Goal: Information Seeking & Learning: Find specific fact

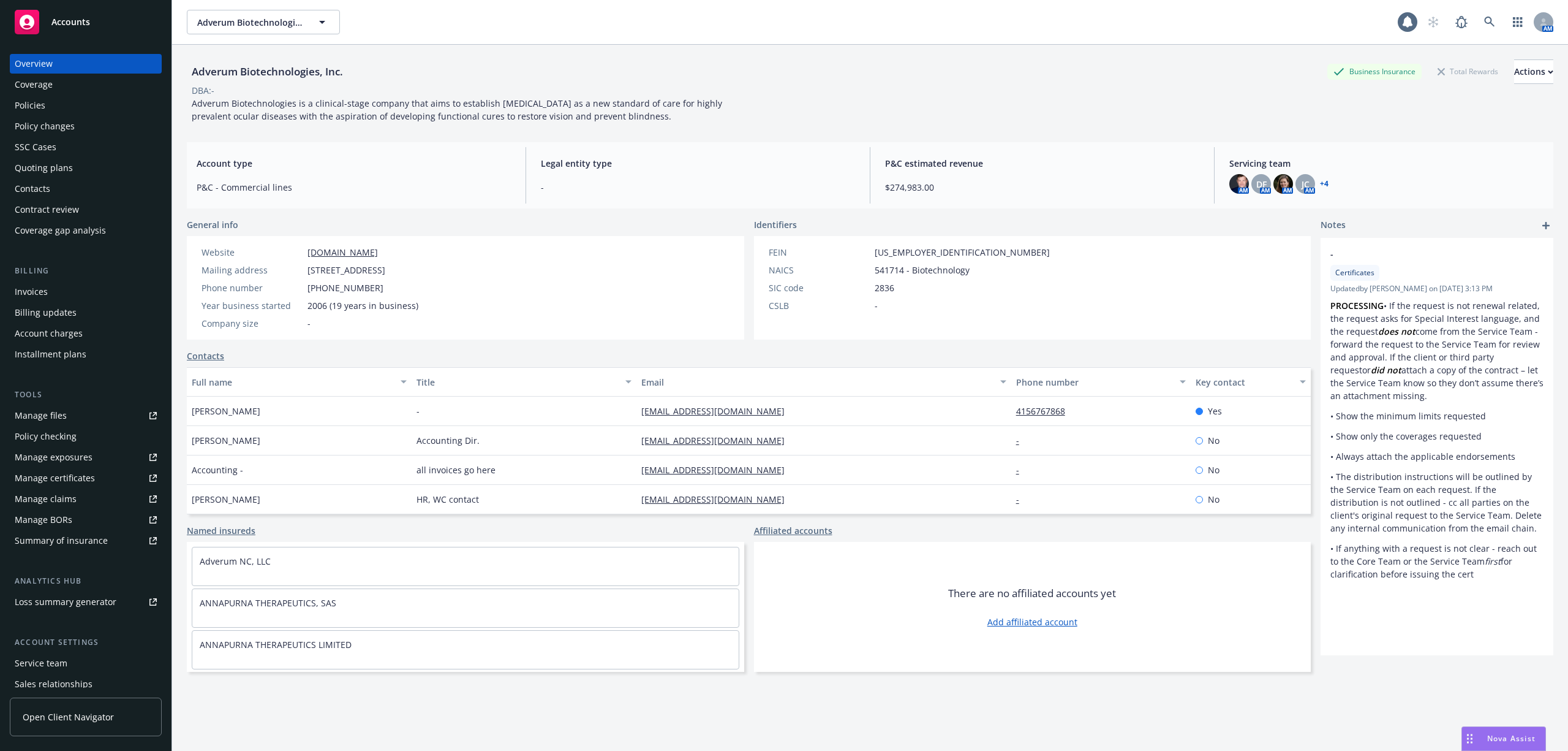
click at [23, 286] on div "Invoices" at bounding box center [31, 291] width 33 height 19
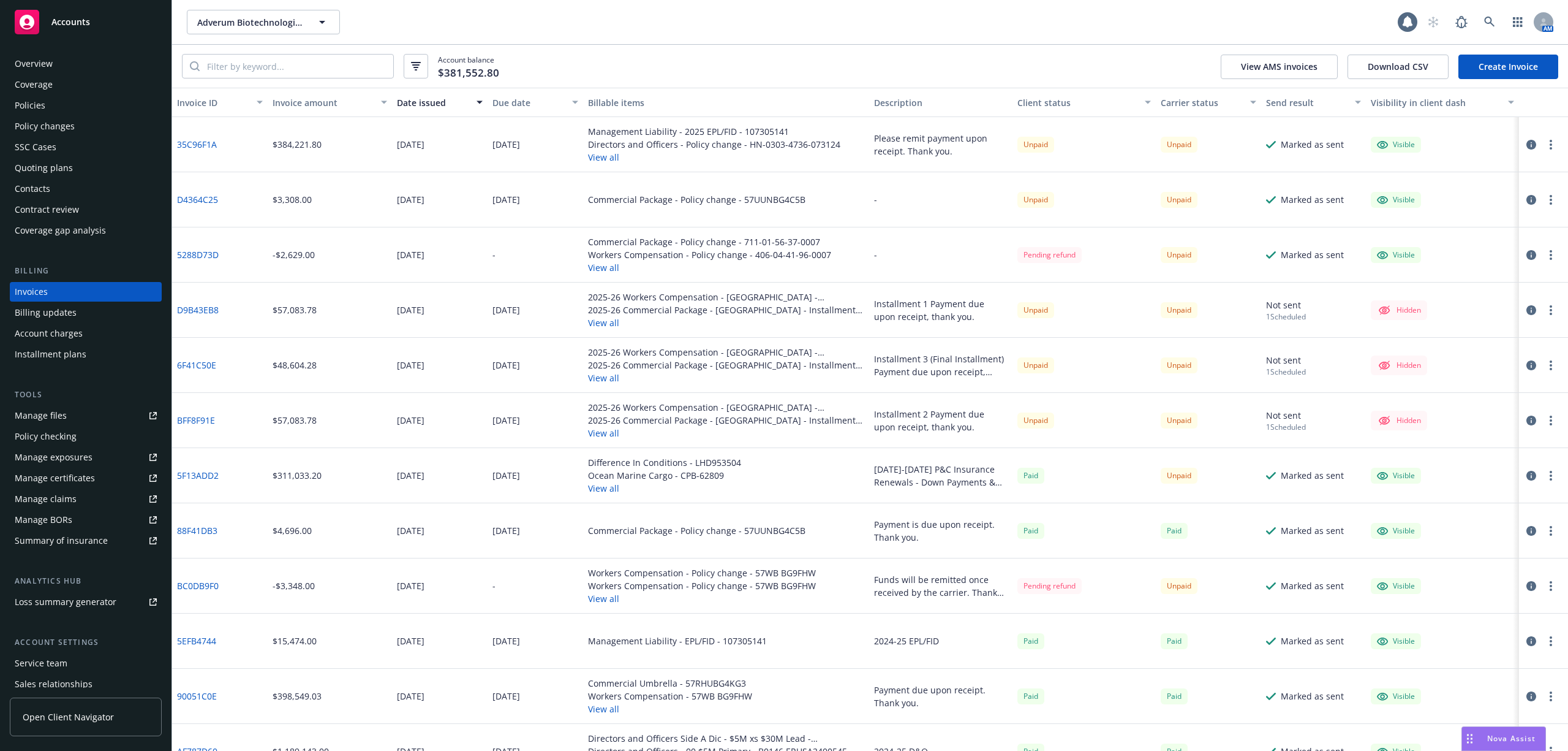
click at [520, 101] on div "Due date" at bounding box center [528, 103] width 72 height 13
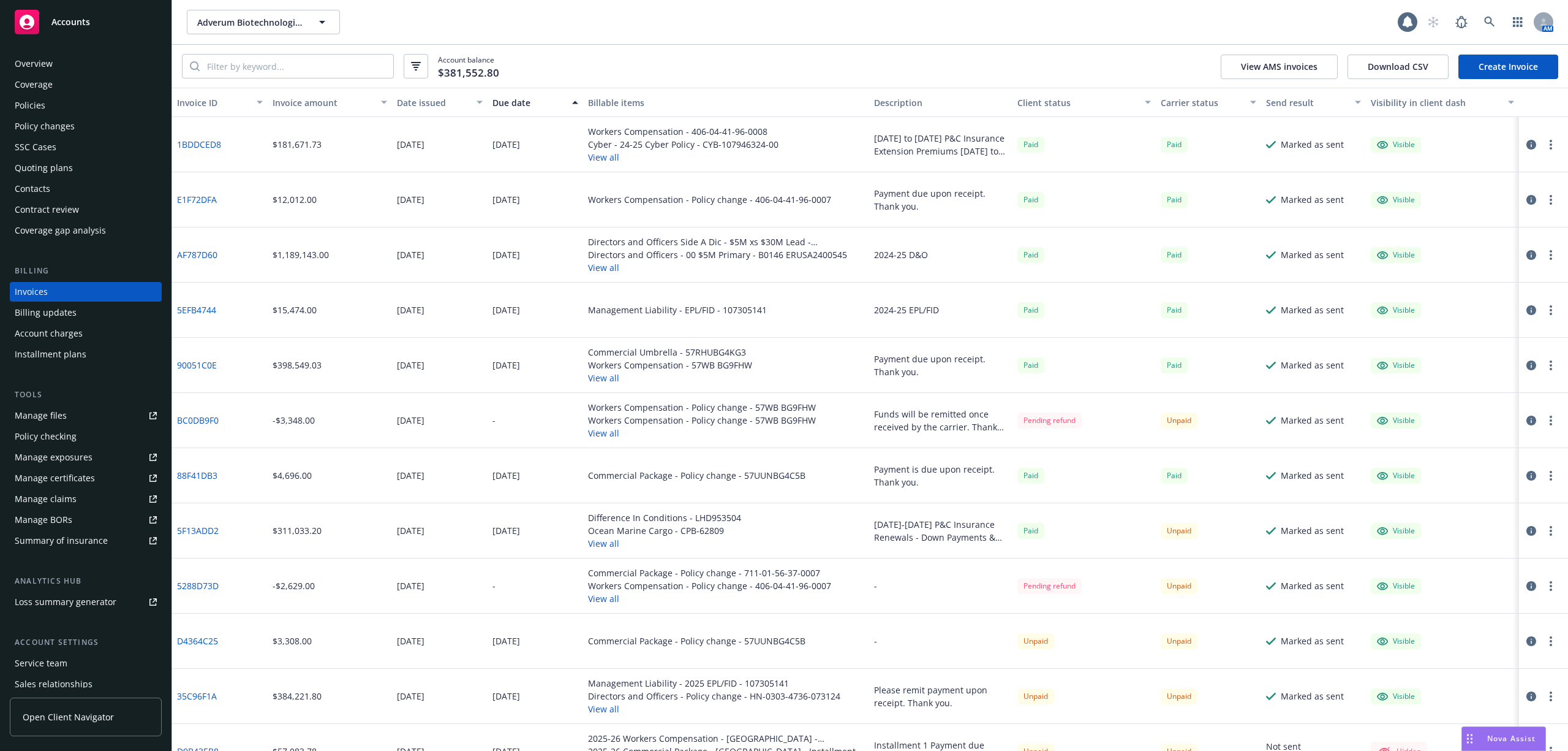
click at [520, 101] on div "Due date" at bounding box center [528, 103] width 72 height 13
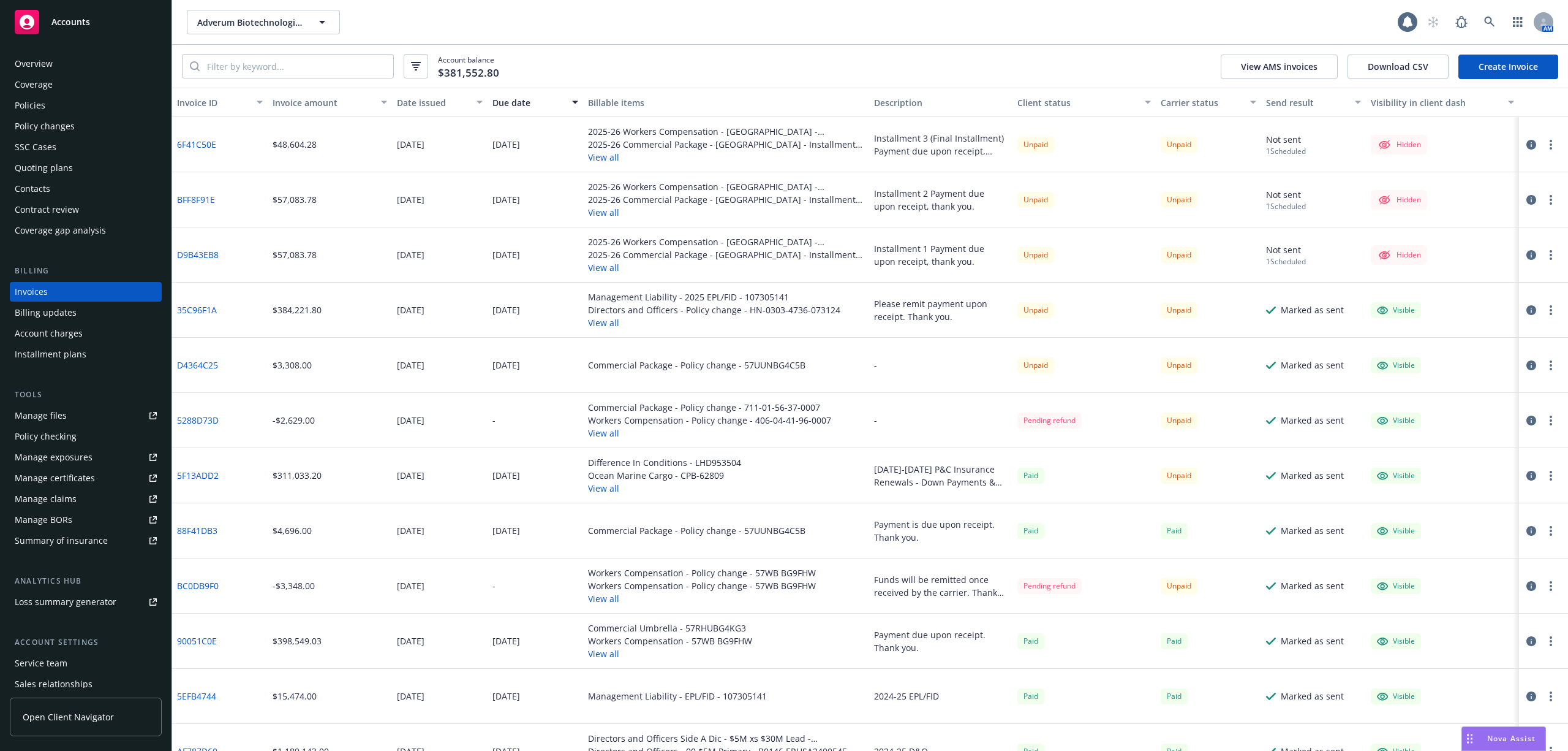
click at [1550, 252] on icon "button" at bounding box center [1551, 254] width 3 height 10
click at [1456, 353] on link "Make it visible in client dash" at bounding box center [1467, 353] width 156 height 25
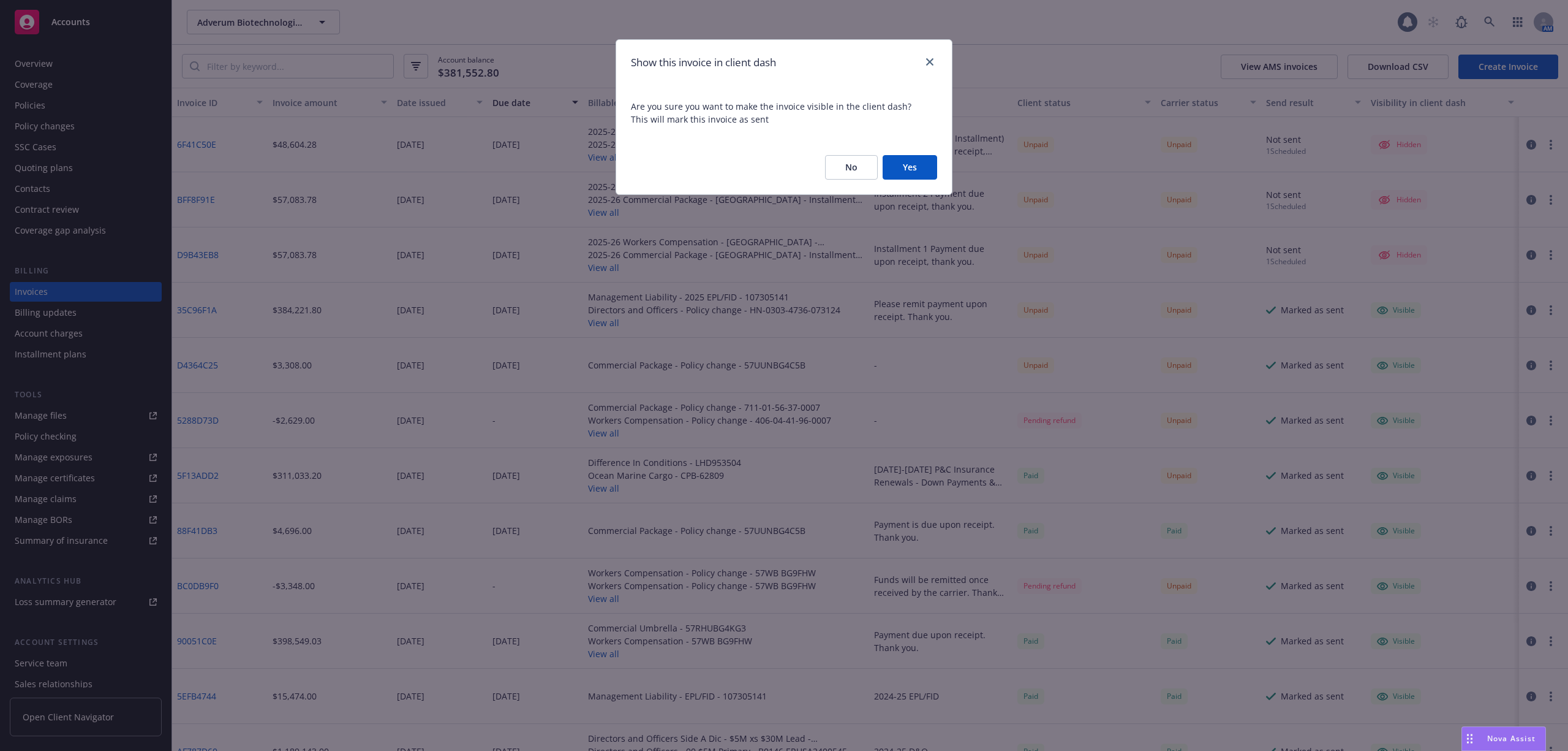
click at [914, 168] on button "Yes" at bounding box center [909, 167] width 54 height 25
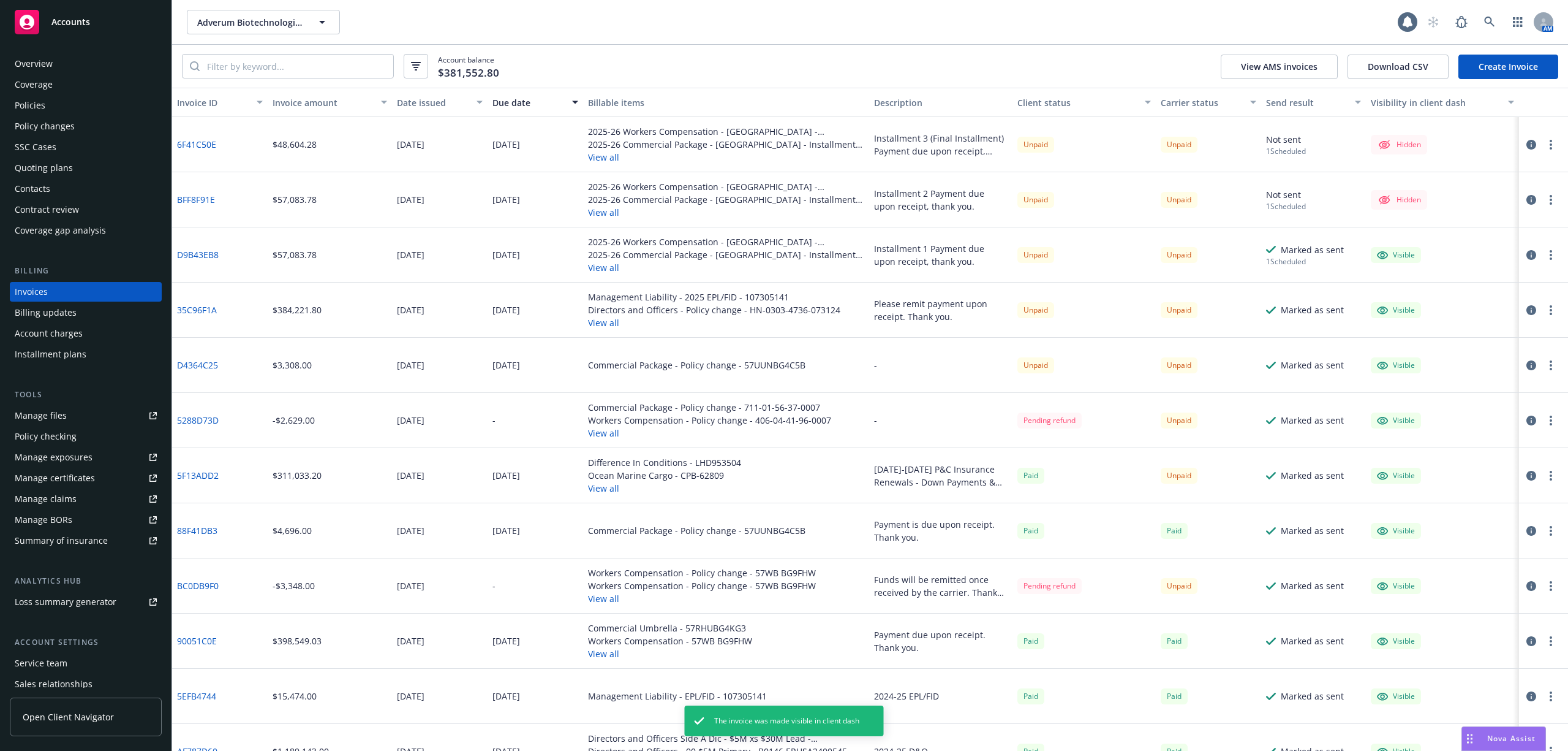
click at [189, 251] on link "D9B43EB8" at bounding box center [197, 254] width 41 height 13
click at [32, 108] on div "Policies" at bounding box center [29, 105] width 30 height 19
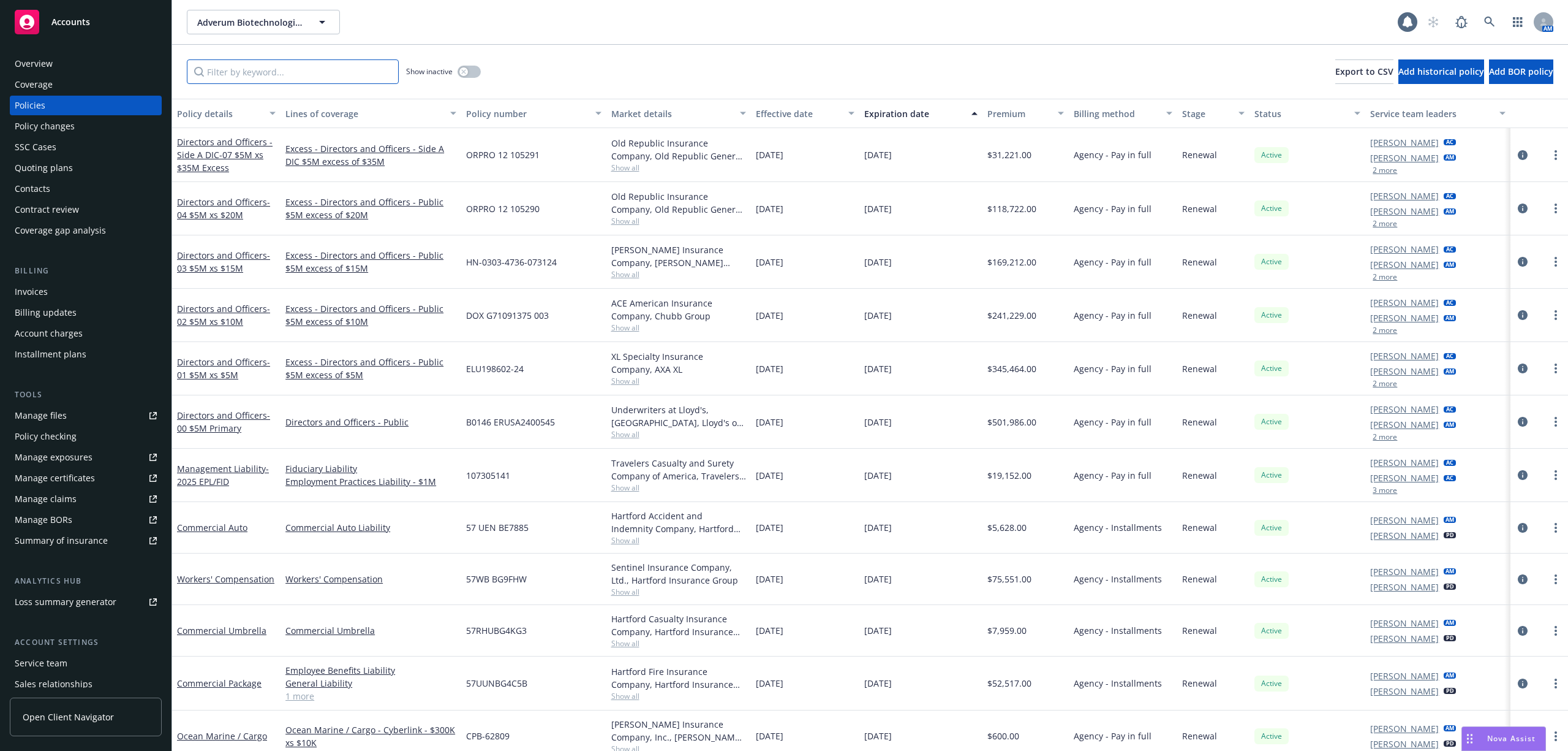
click at [362, 76] on input "Filter by keyword..." at bounding box center [293, 72] width 212 height 25
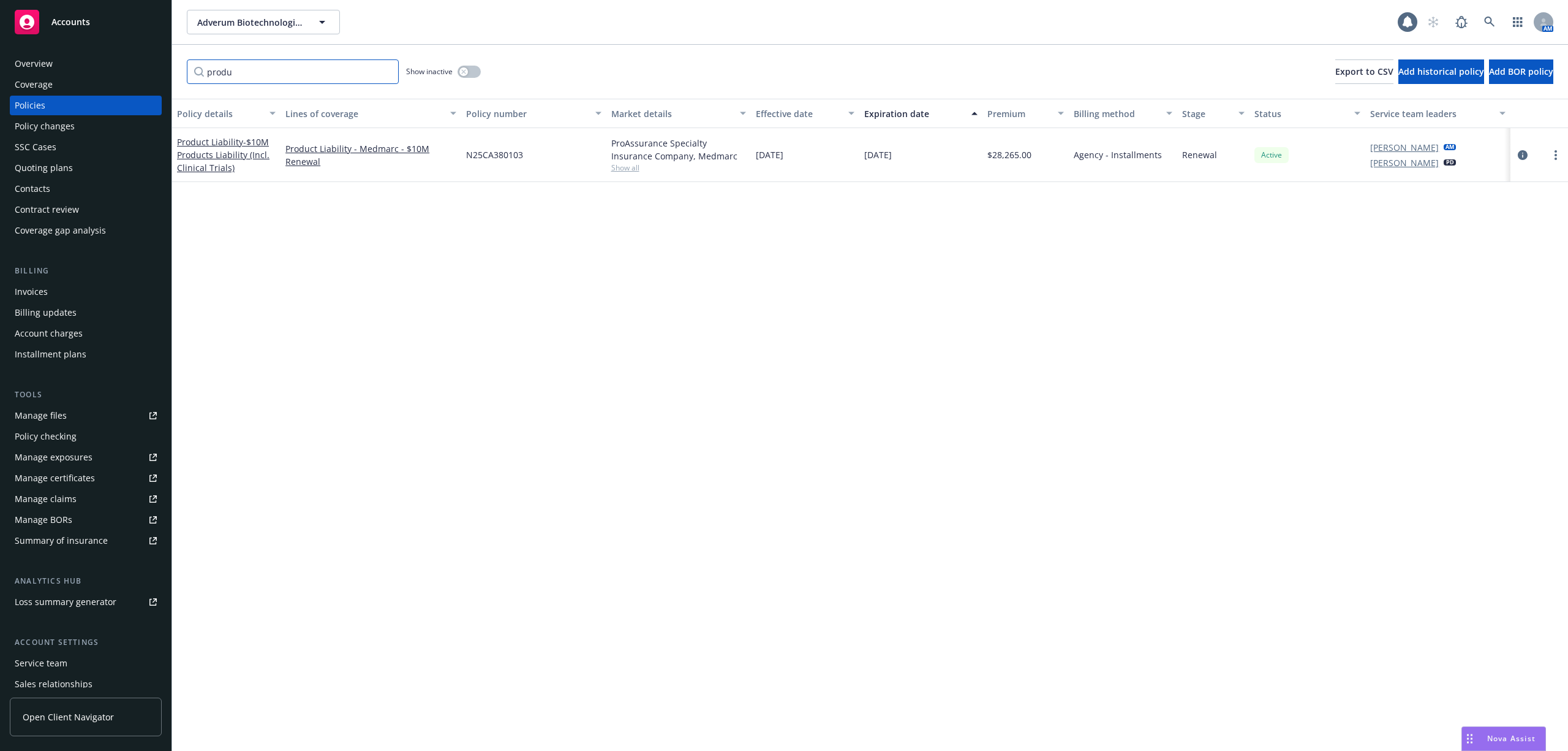
type input "produ"
click at [52, 58] on div "Overview" at bounding box center [85, 63] width 142 height 19
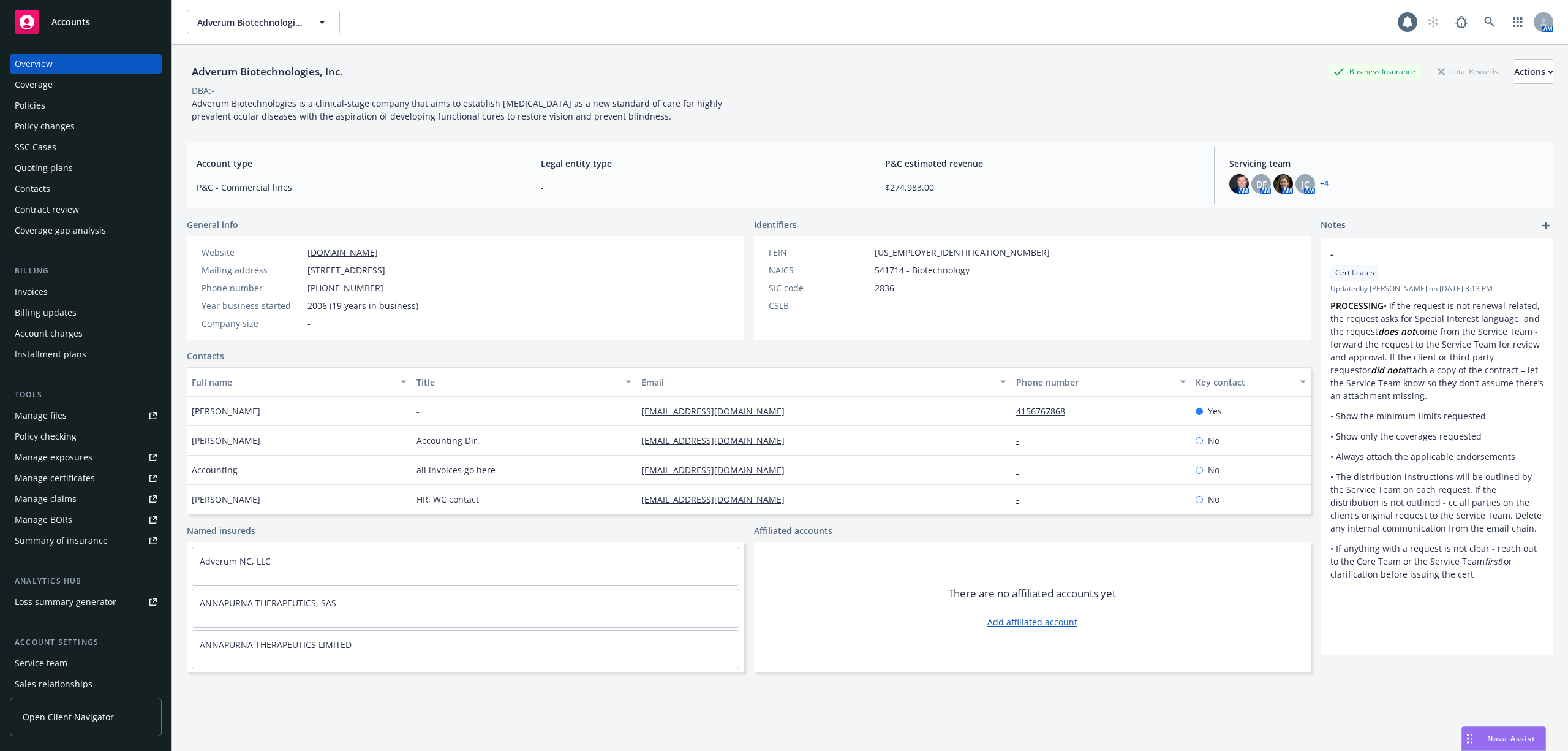
click at [32, 299] on div "Invoices" at bounding box center [31, 291] width 33 height 19
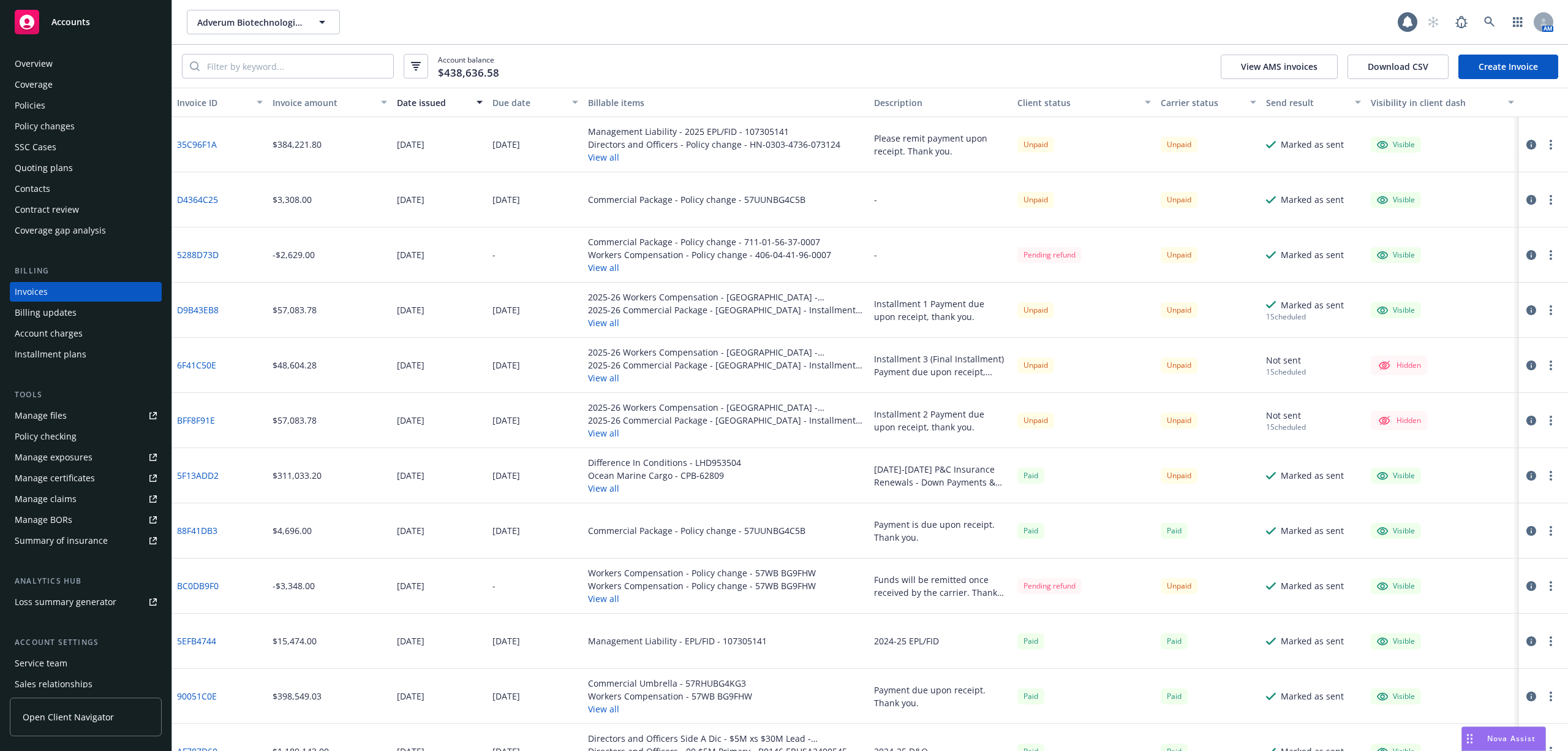
click at [605, 329] on button "View all" at bounding box center [727, 322] width 277 height 13
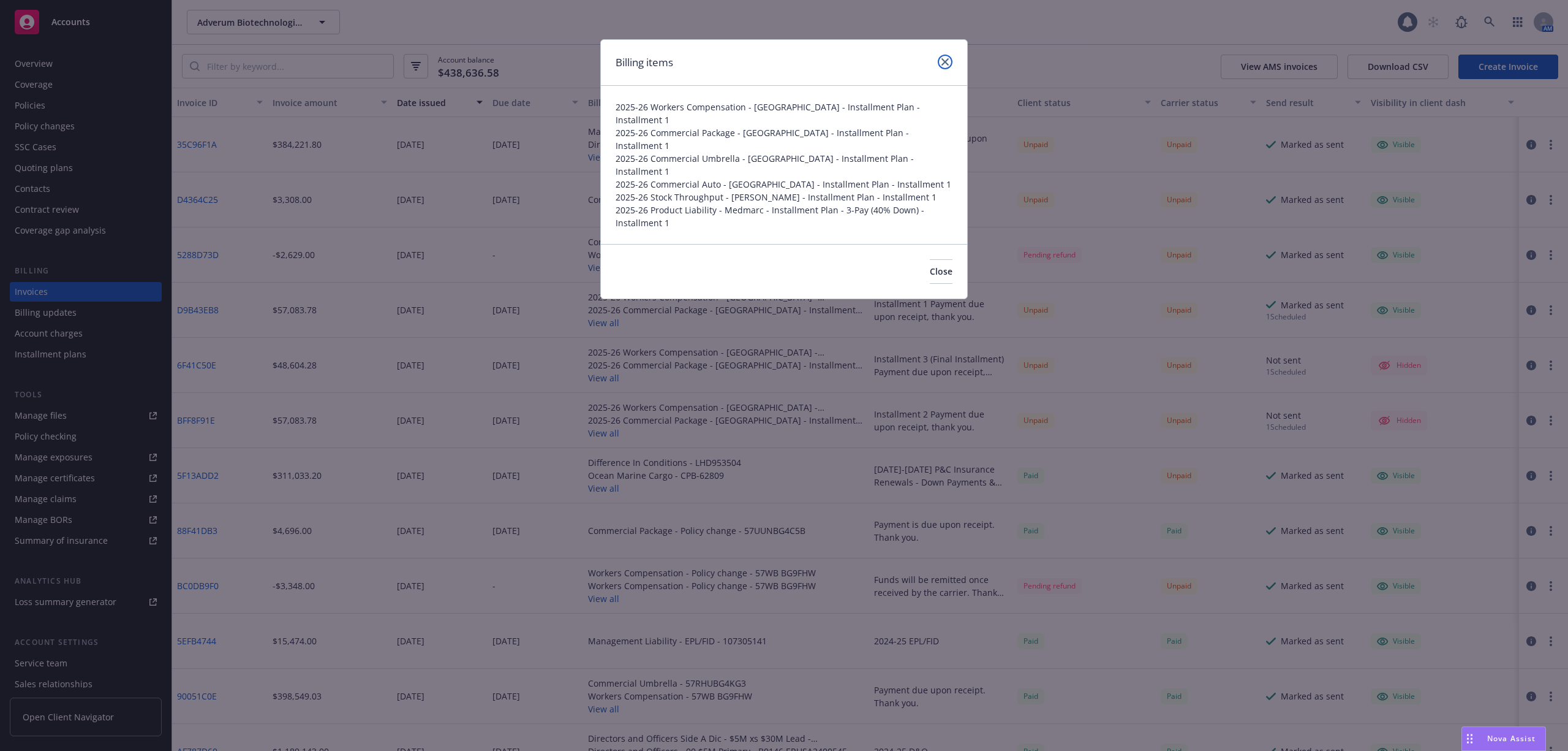
drag, startPoint x: 946, startPoint y: 60, endPoint x: 943, endPoint y: 76, distance: 16.3
click at [946, 60] on icon "close" at bounding box center [945, 62] width 7 height 7
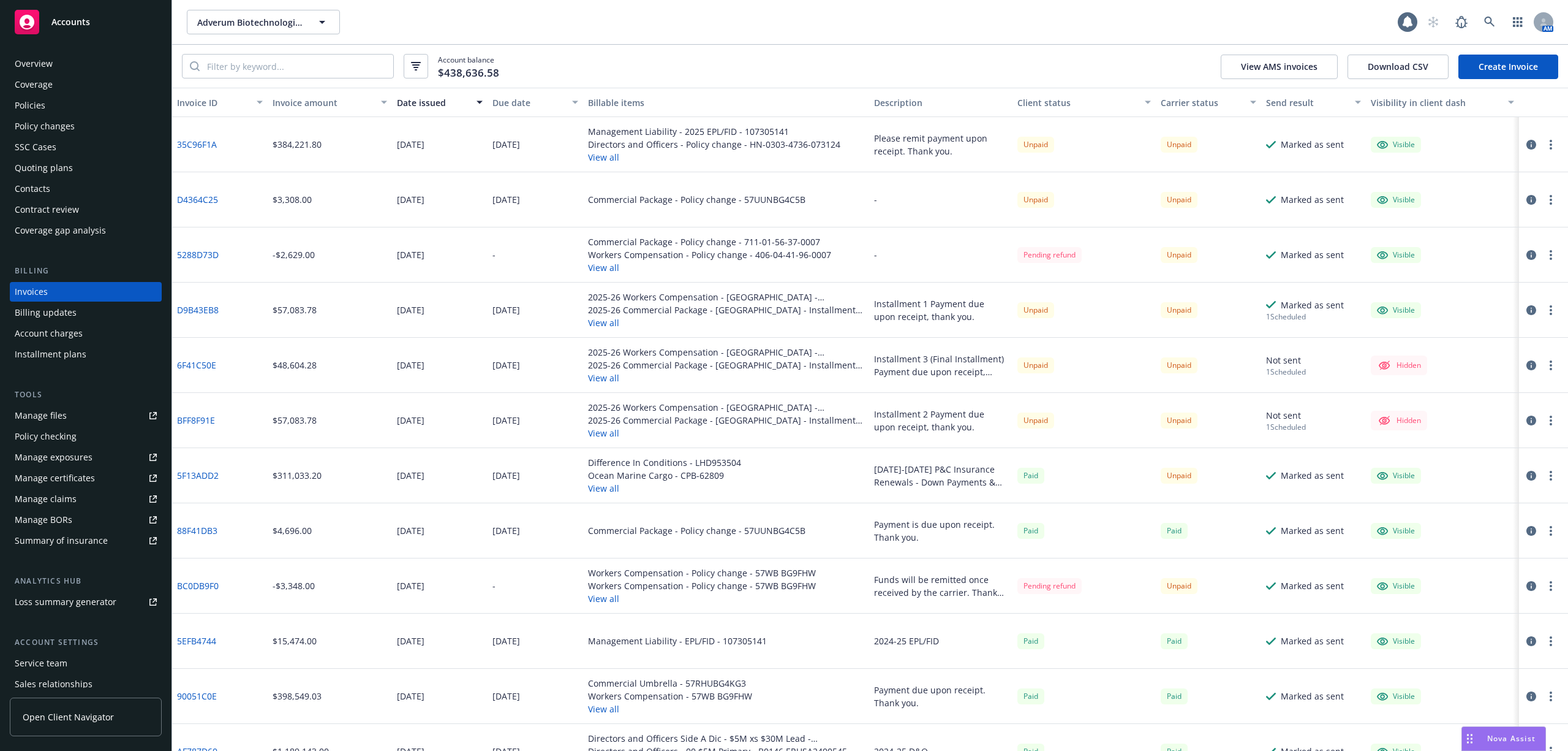
click at [32, 57] on div "Overview" at bounding box center [33, 63] width 38 height 19
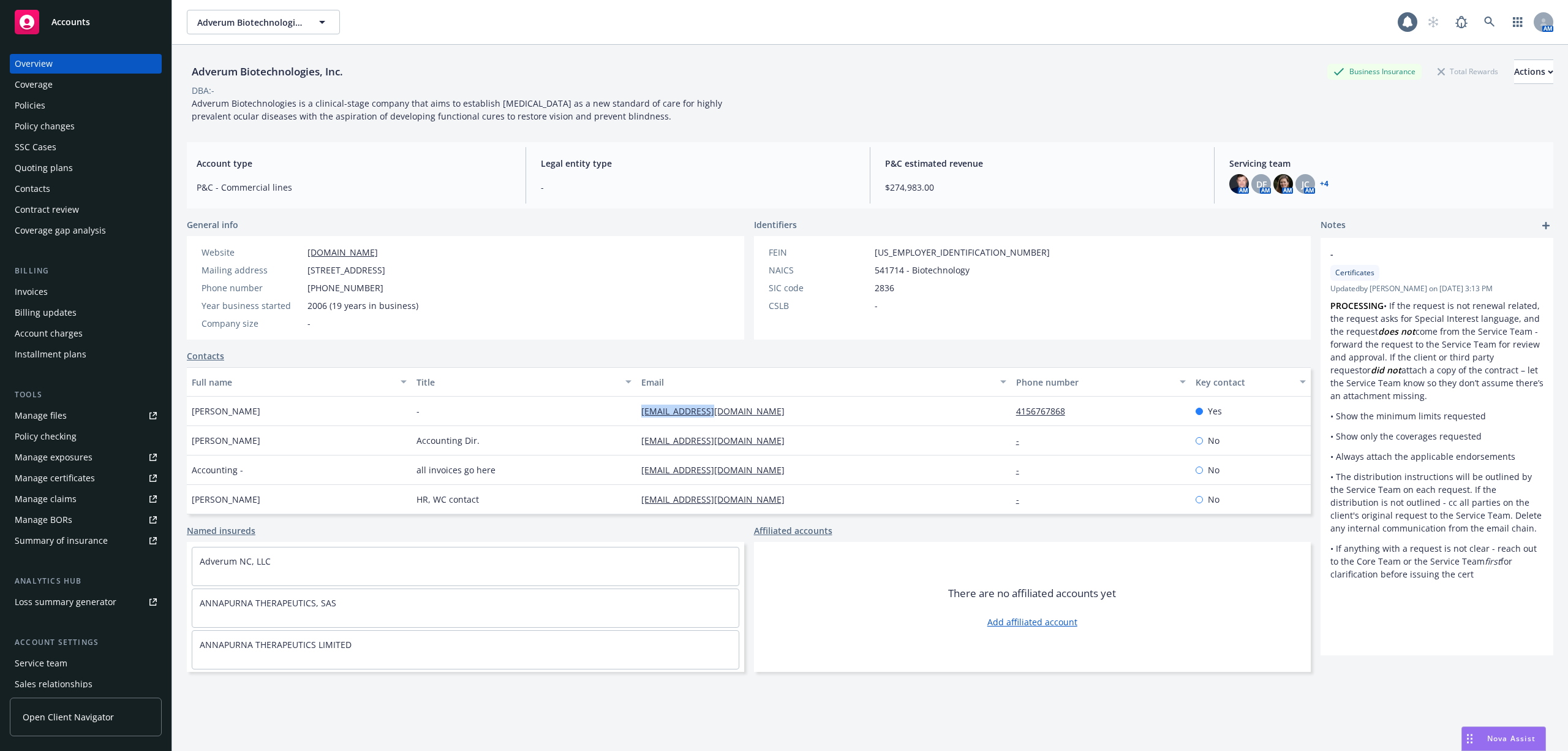
drag, startPoint x: 720, startPoint y: 409, endPoint x: 622, endPoint y: 406, distance: 98.0
click at [622, 406] on div "[PERSON_NAME] - [EMAIL_ADDRESS][DOMAIN_NAME] 4156767868 Yes" at bounding box center [749, 411] width 1124 height 29
copy div "[EMAIL_ADDRESS][DOMAIN_NAME]"
drag, startPoint x: 718, startPoint y: 466, endPoint x: 616, endPoint y: 476, distance: 102.5
click at [616, 476] on div "Accounting - all invoices go here [EMAIL_ADDRESS][DOMAIN_NAME] - No" at bounding box center [749, 470] width 1124 height 29
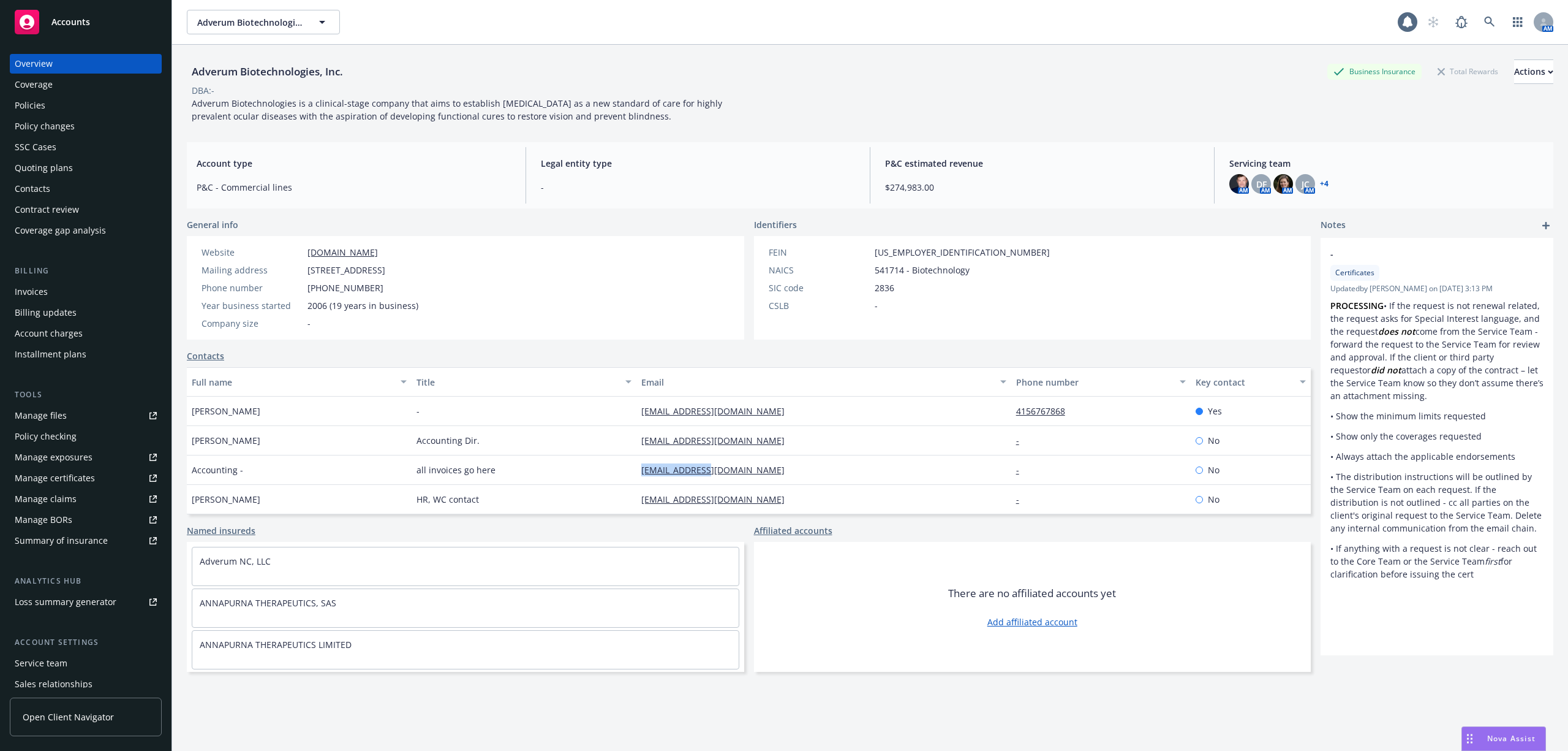
copy div "[EMAIL_ADDRESS][DOMAIN_NAME]"
click at [83, 285] on div "Invoices" at bounding box center [85, 291] width 142 height 19
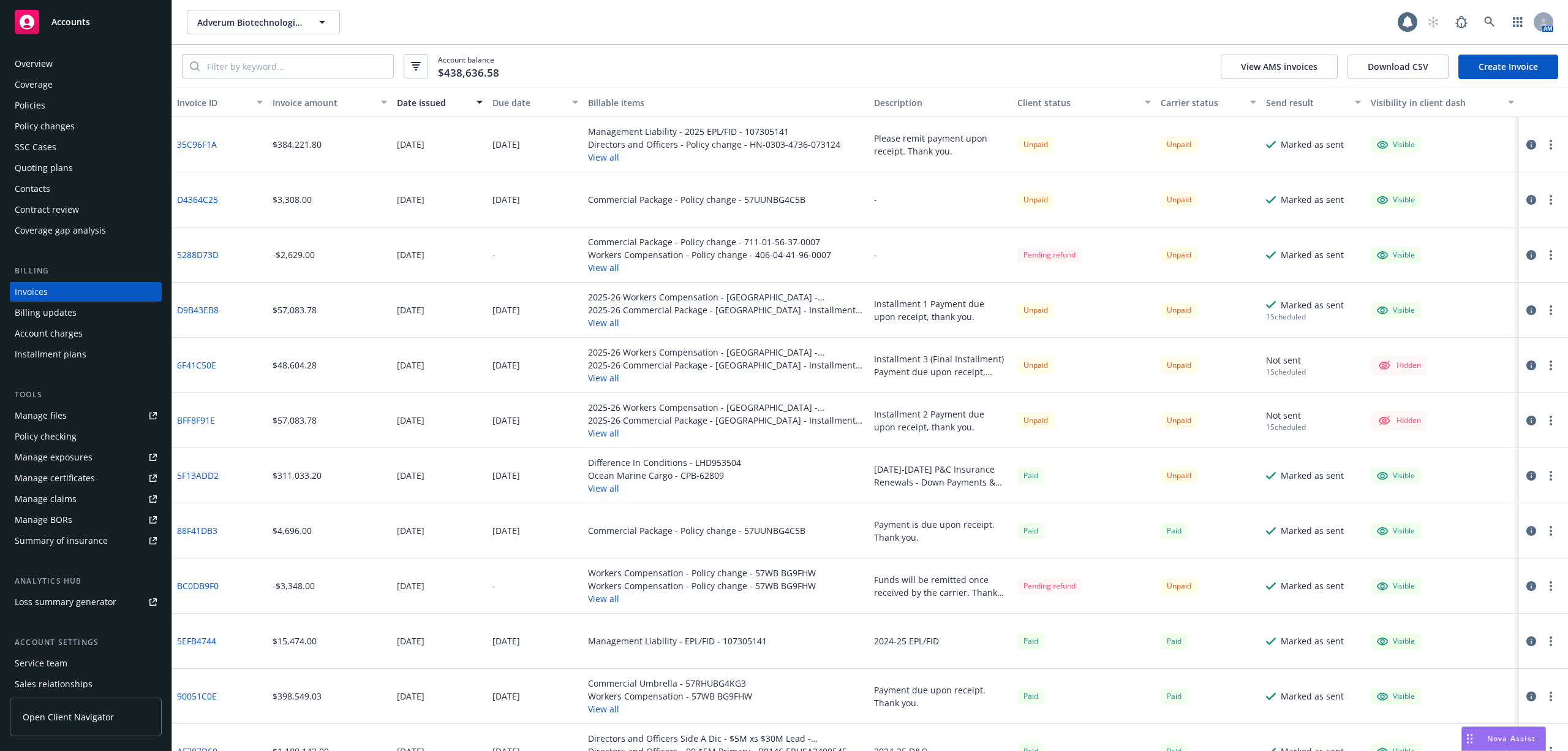
click at [507, 100] on div "Due date" at bounding box center [528, 103] width 72 height 13
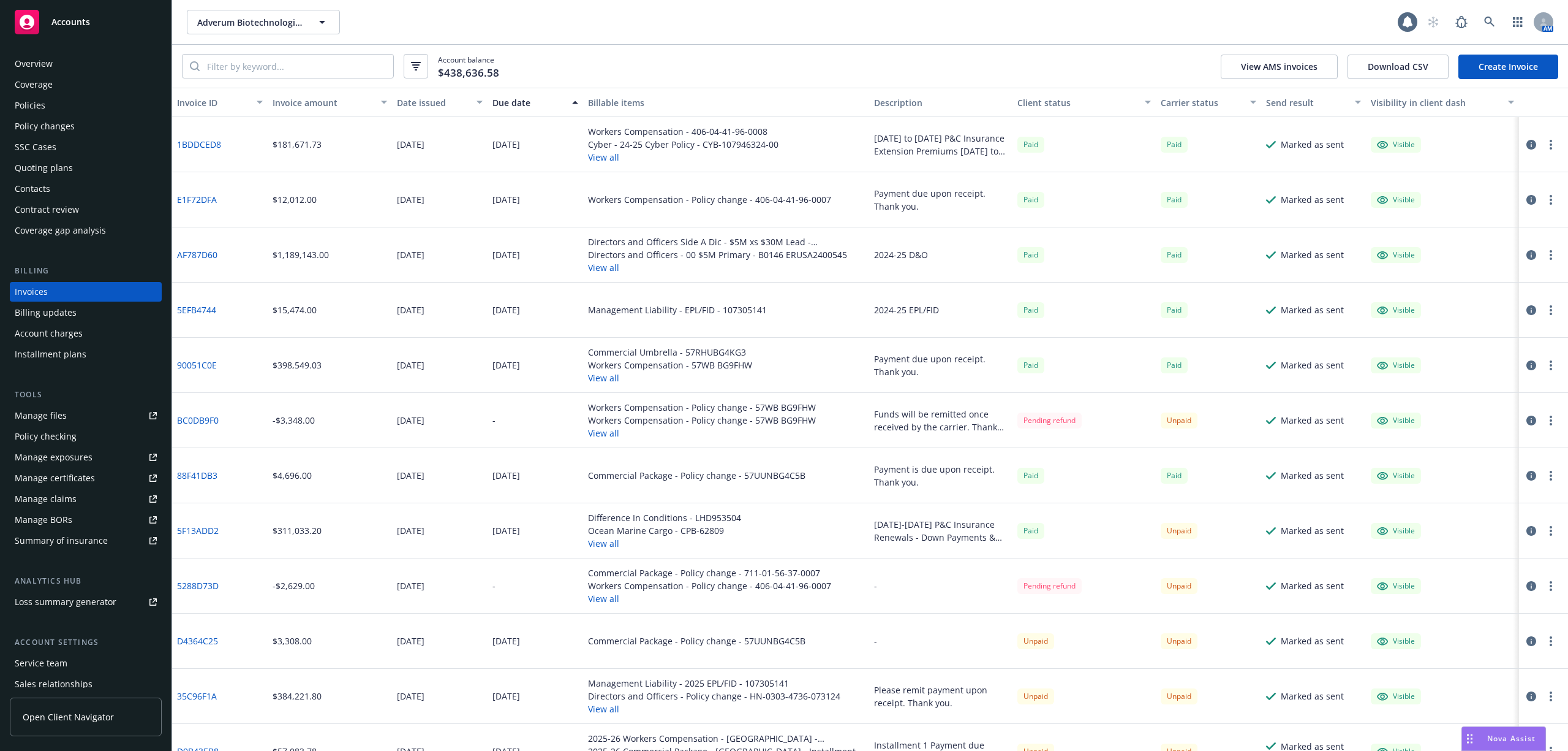
click at [507, 101] on div "Due date" at bounding box center [528, 103] width 72 height 13
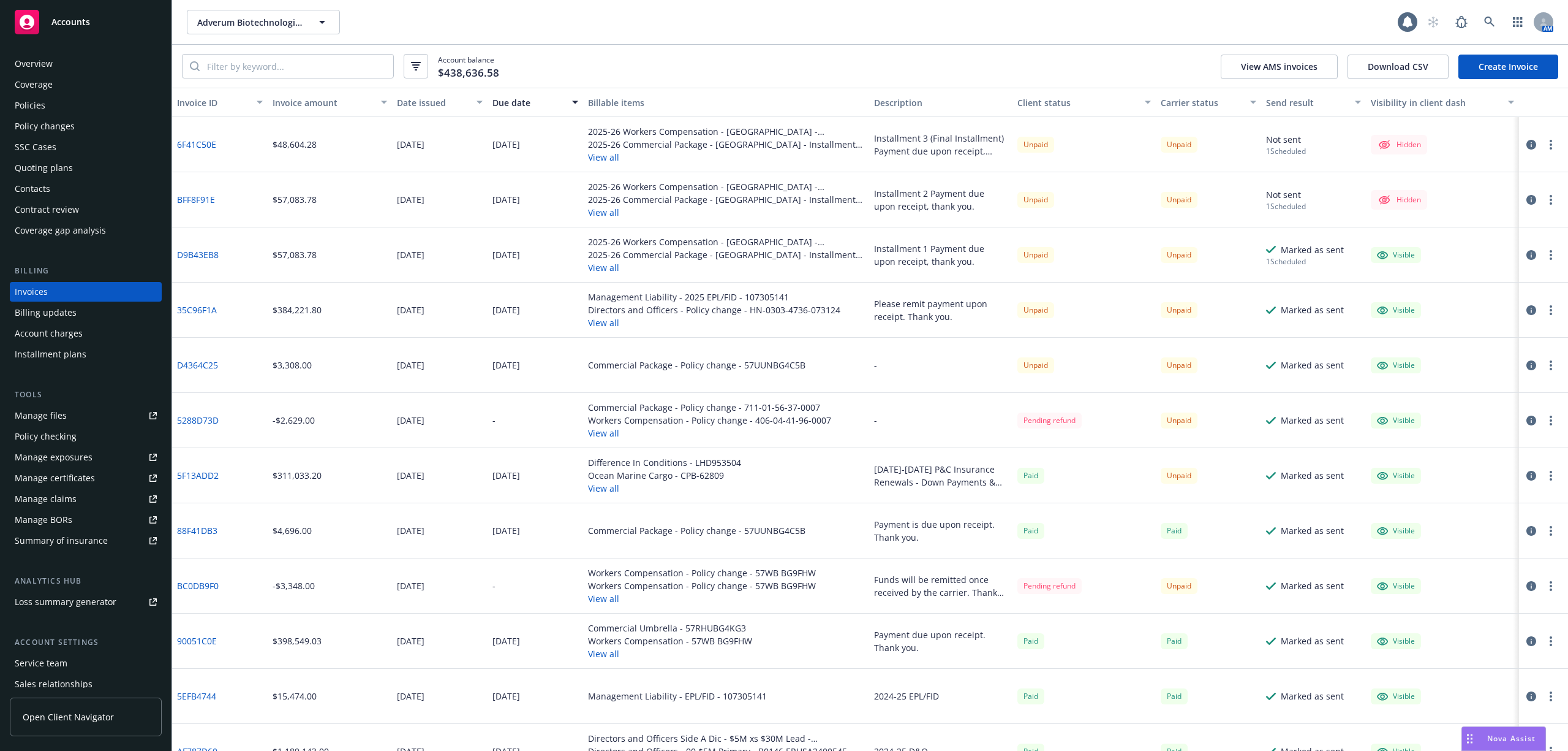
click at [38, 364] on div "Installment plans" at bounding box center [50, 353] width 72 height 19
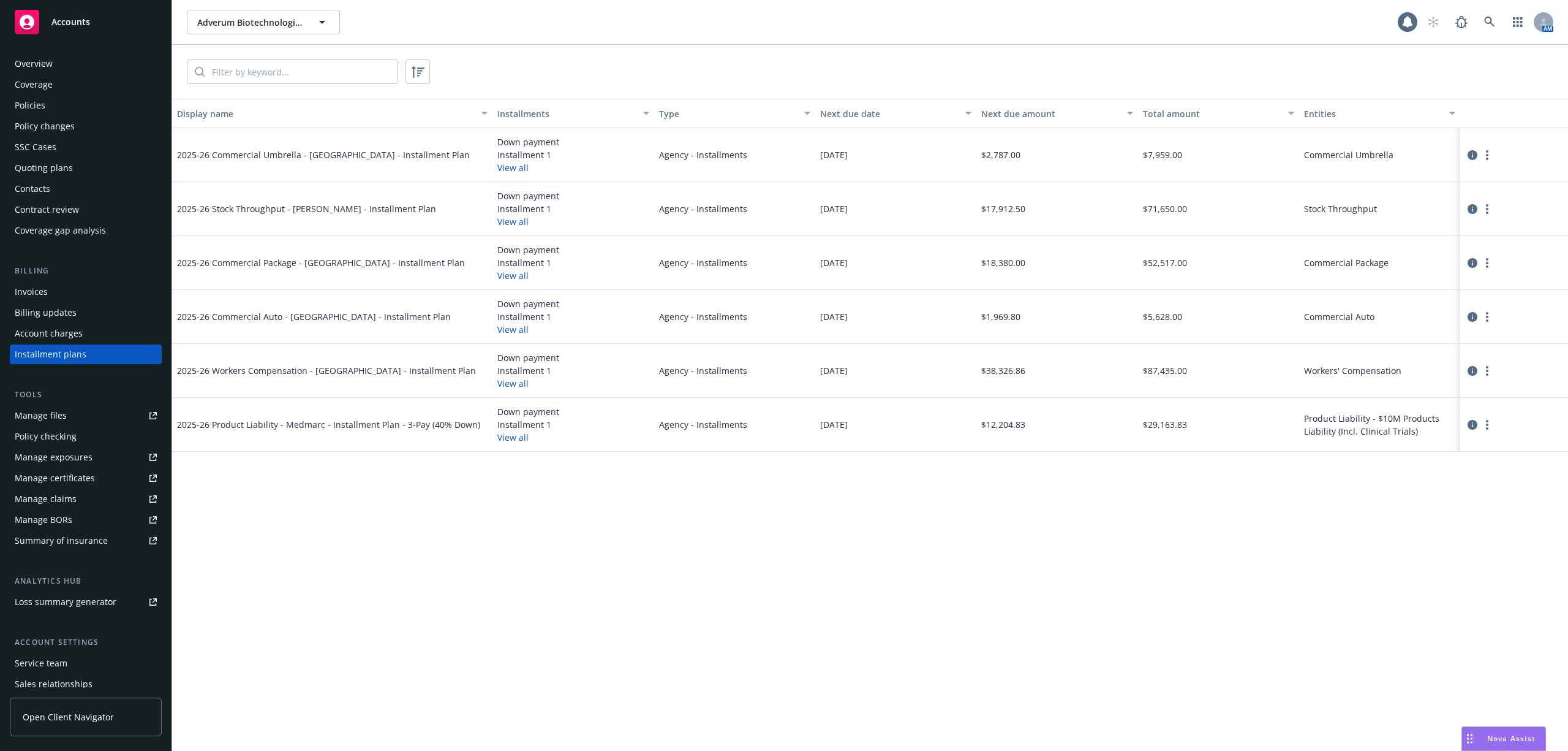
click at [49, 287] on div "Invoices" at bounding box center [85, 291] width 142 height 19
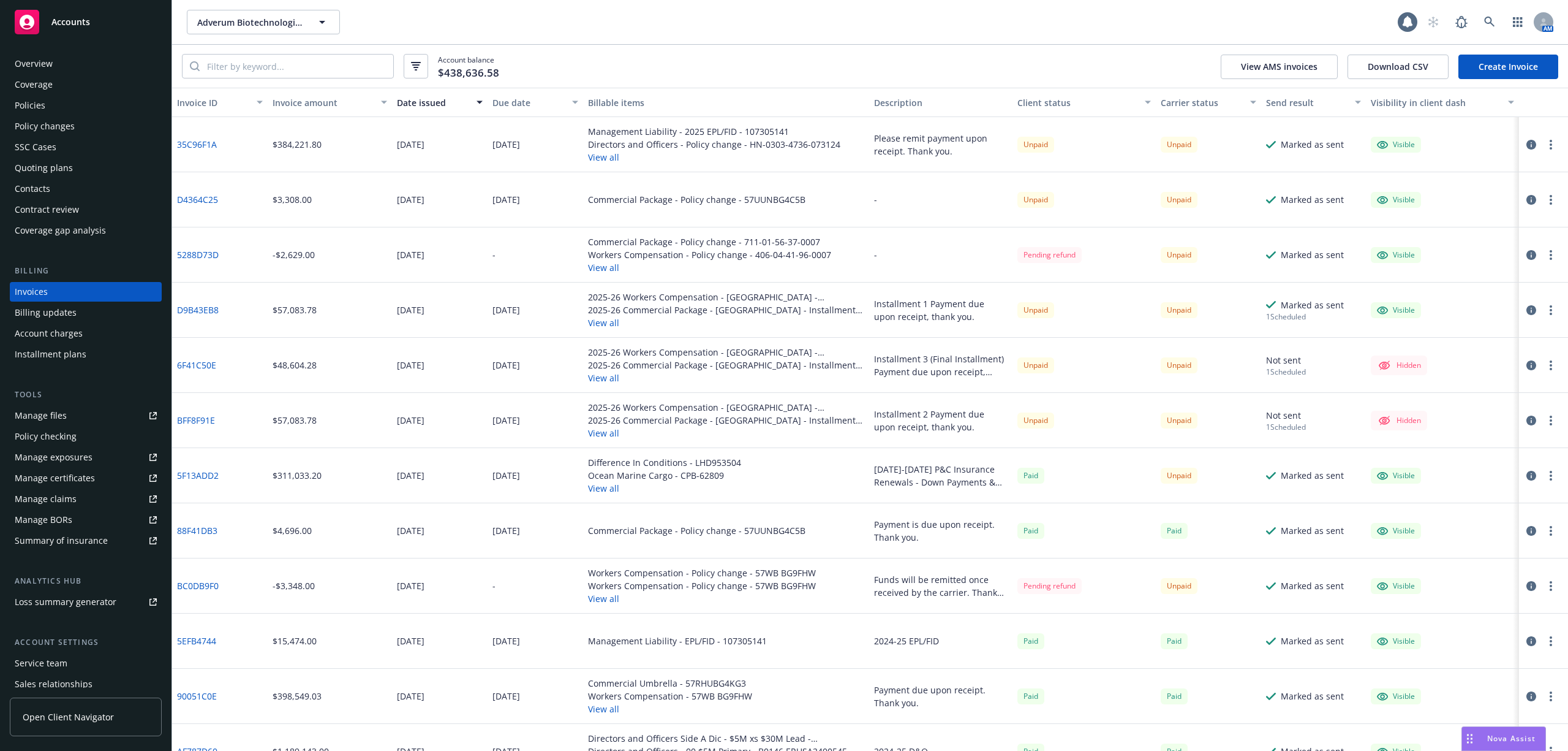
click at [495, 92] on button "Due date" at bounding box center [535, 102] width 95 height 29
click at [504, 95] on button "Due date" at bounding box center [535, 102] width 95 height 29
click at [518, 98] on div "Due date" at bounding box center [528, 103] width 72 height 13
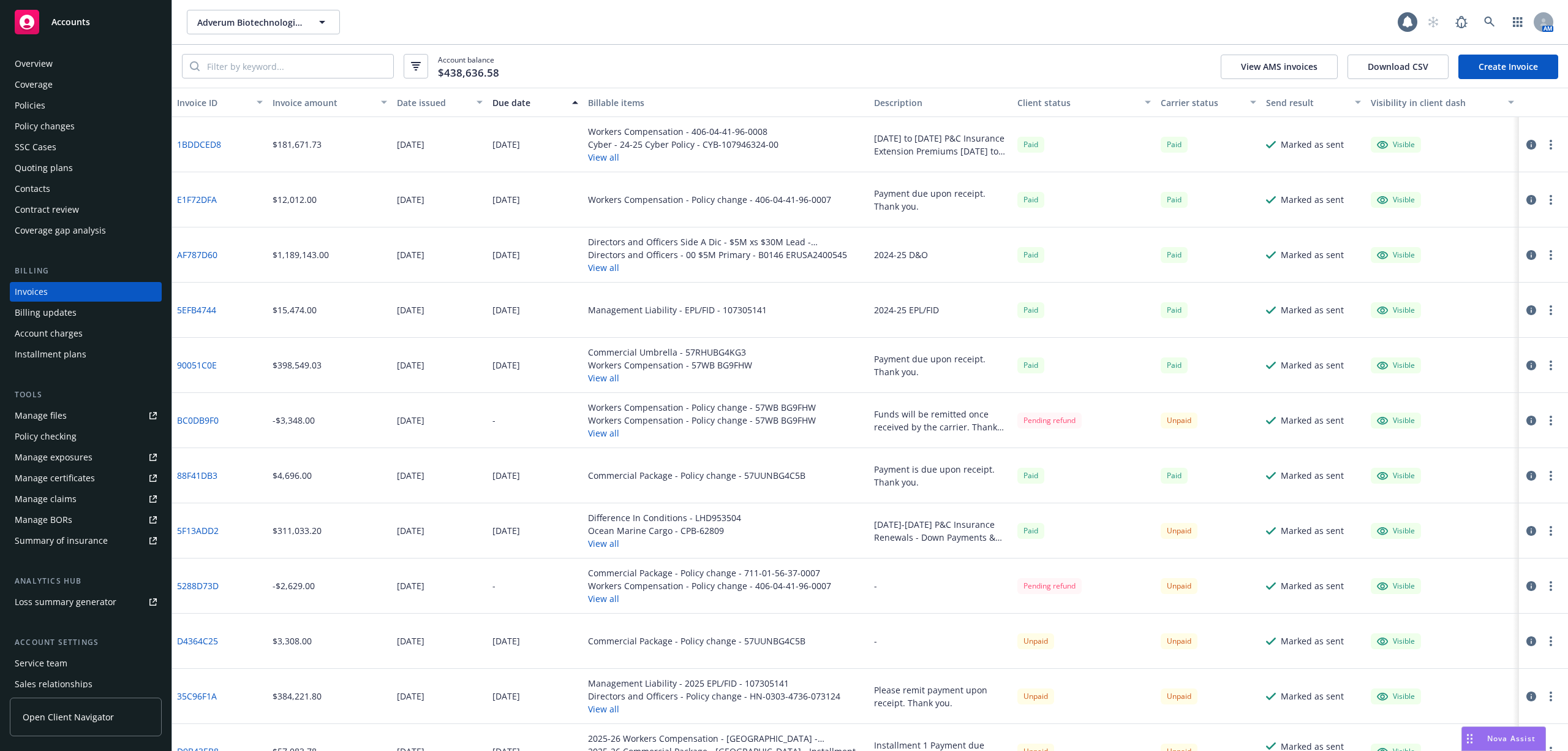
click at [518, 98] on div "Due date" at bounding box center [528, 103] width 72 height 13
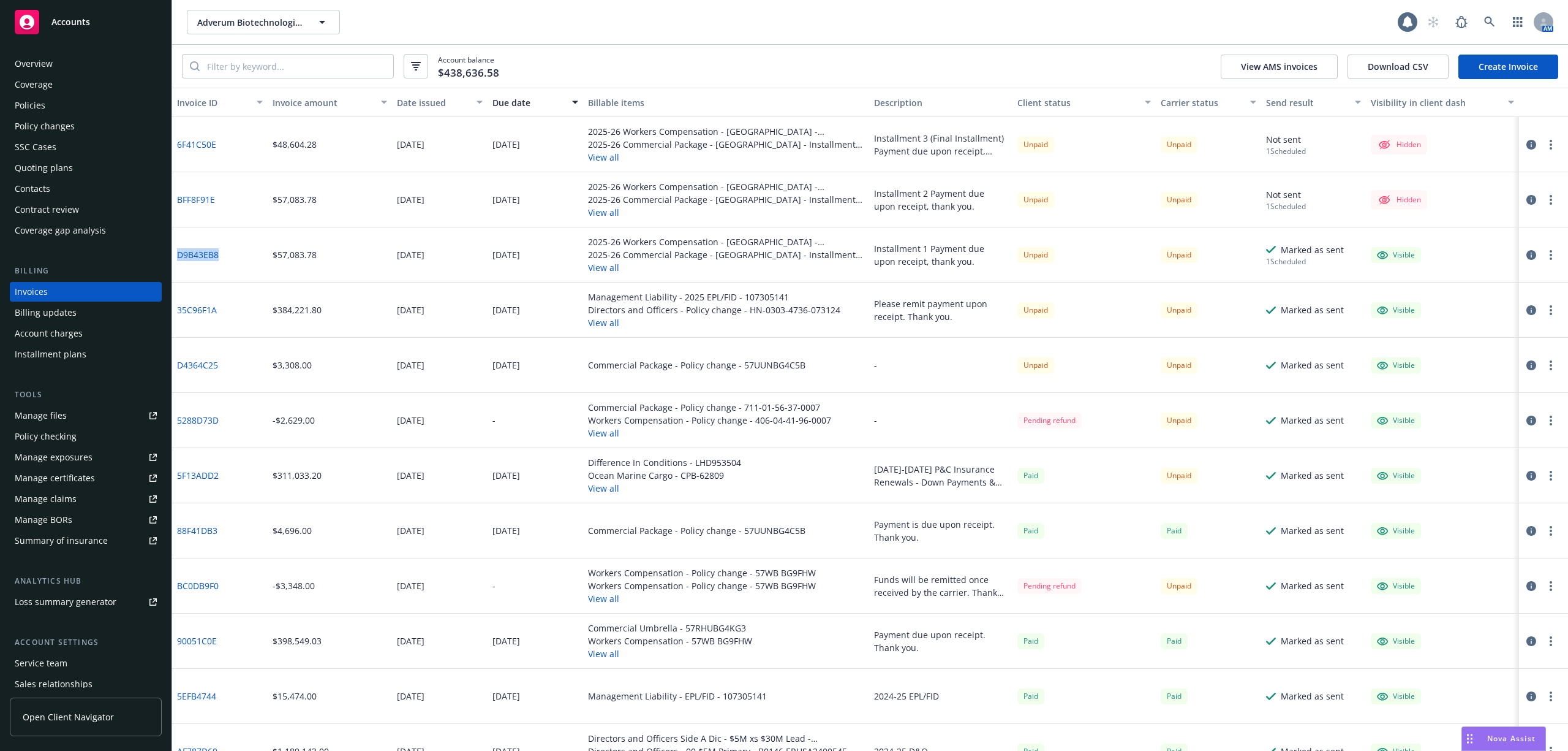
drag, startPoint x: 223, startPoint y: 253, endPoint x: 177, endPoint y: 255, distance: 46.0
click at [177, 255] on div "D9B43EB8" at bounding box center [220, 255] width 95 height 55
copy link "D9B43EB8"
drag, startPoint x: 220, startPoint y: 201, endPoint x: 175, endPoint y: 198, distance: 45.1
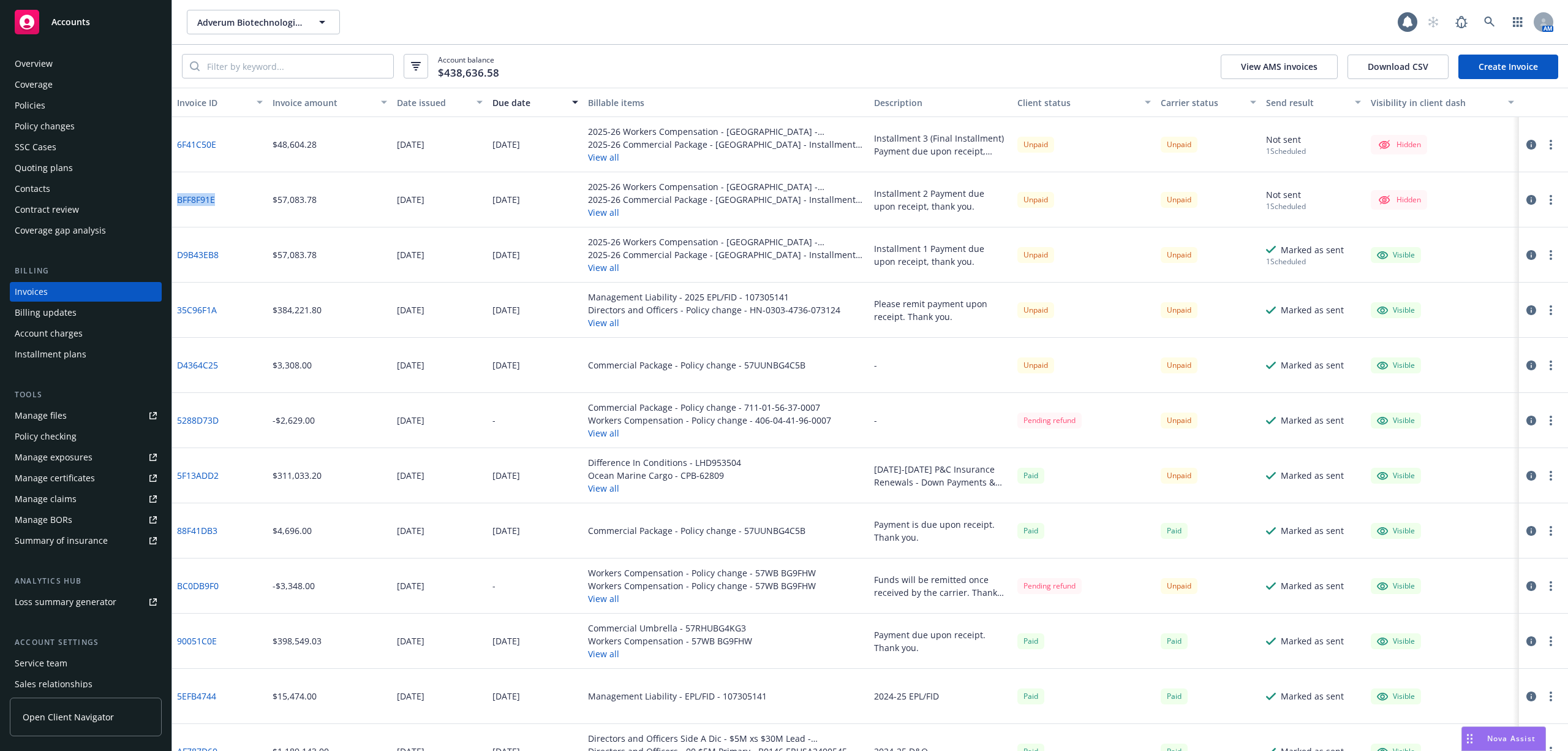
click at [175, 198] on div "BFF8F91E" at bounding box center [220, 200] width 95 height 55
copy link "BFF8F91E"
drag, startPoint x: 262, startPoint y: 158, endPoint x: 148, endPoint y: 140, distance: 115.4
click at [257, 158] on div "6F41C50E" at bounding box center [220, 144] width 95 height 55
drag, startPoint x: 228, startPoint y: 141, endPoint x: 176, endPoint y: 142, distance: 52.0
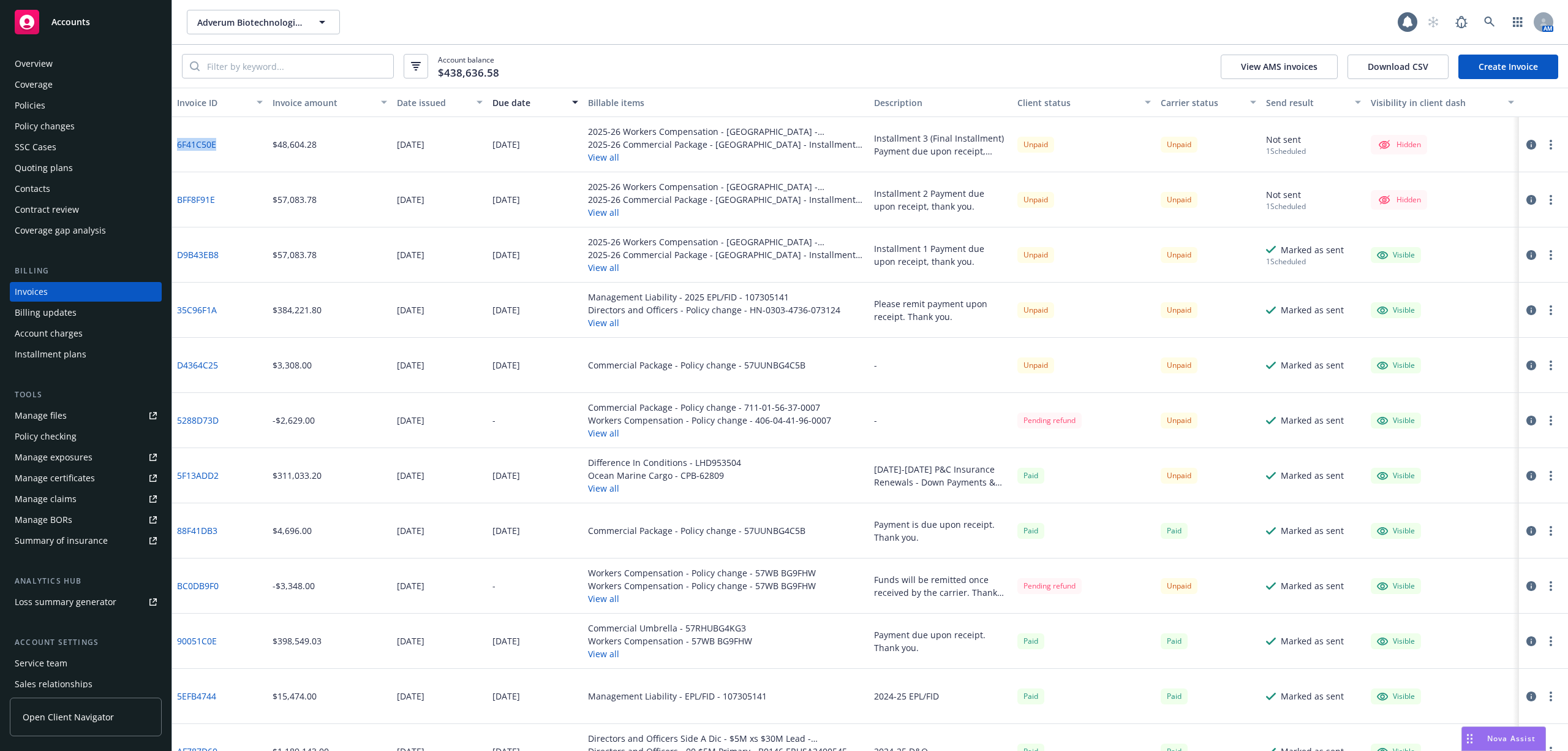
click at [176, 142] on div "6F41C50E" at bounding box center [220, 144] width 95 height 55
copy link "6F41C50E"
click at [1478, 17] on link at bounding box center [1489, 22] width 25 height 25
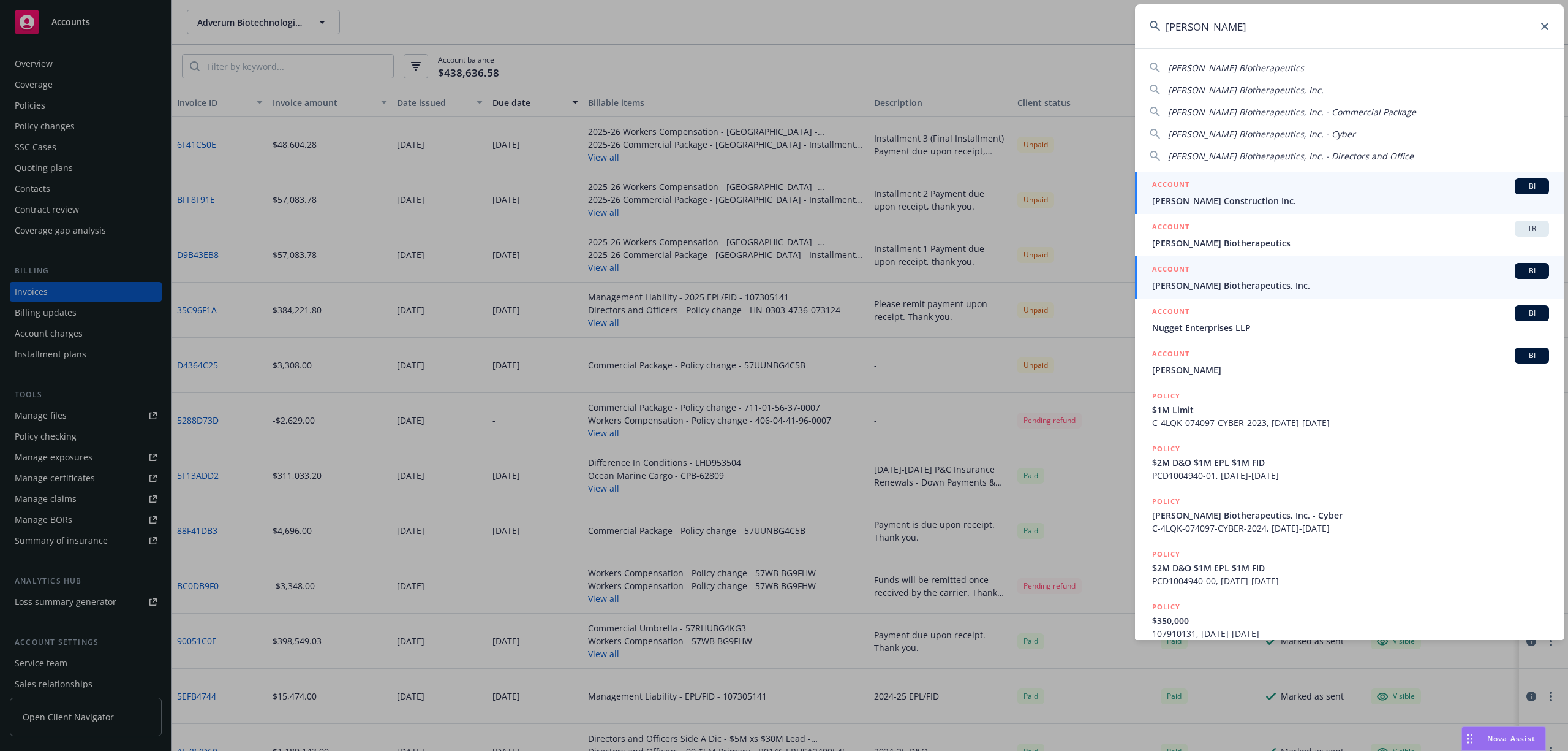
type input "[PERSON_NAME]"
click at [1248, 277] on div "ACCOUNT BI" at bounding box center [1351, 270] width 397 height 16
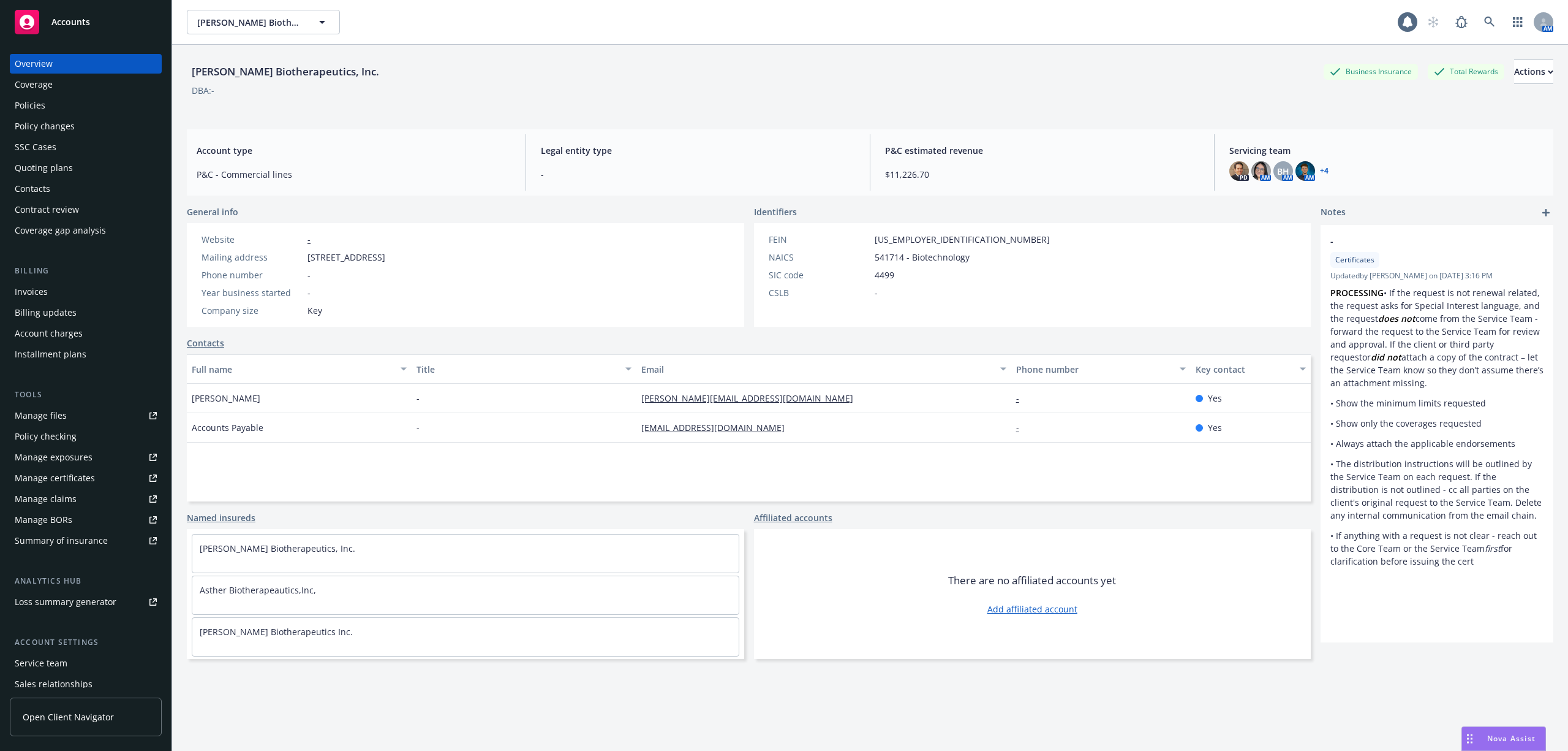
click at [39, 106] on div "Policies" at bounding box center [29, 105] width 30 height 19
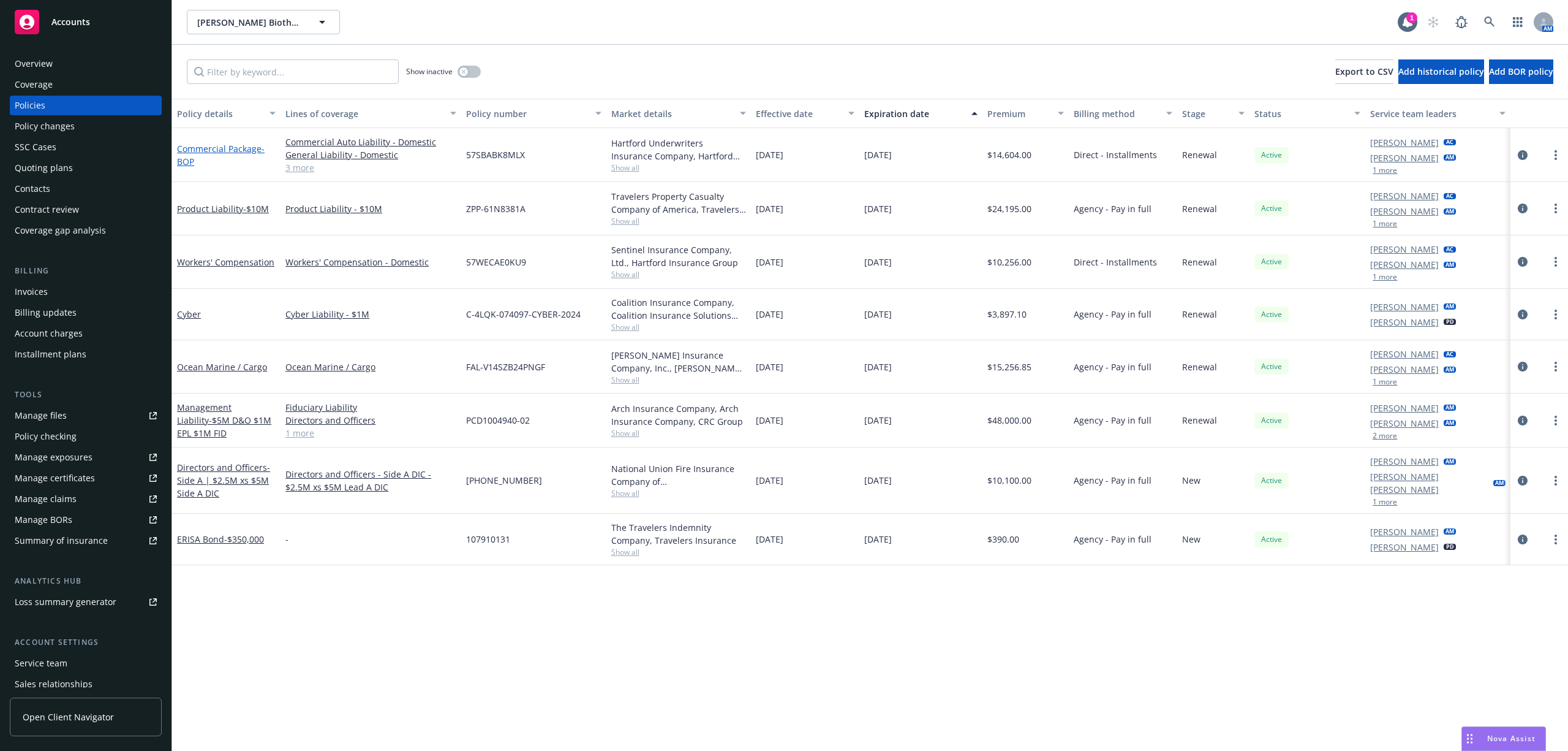
click at [218, 147] on link "Commercial Package - BOP" at bounding box center [220, 155] width 87 height 25
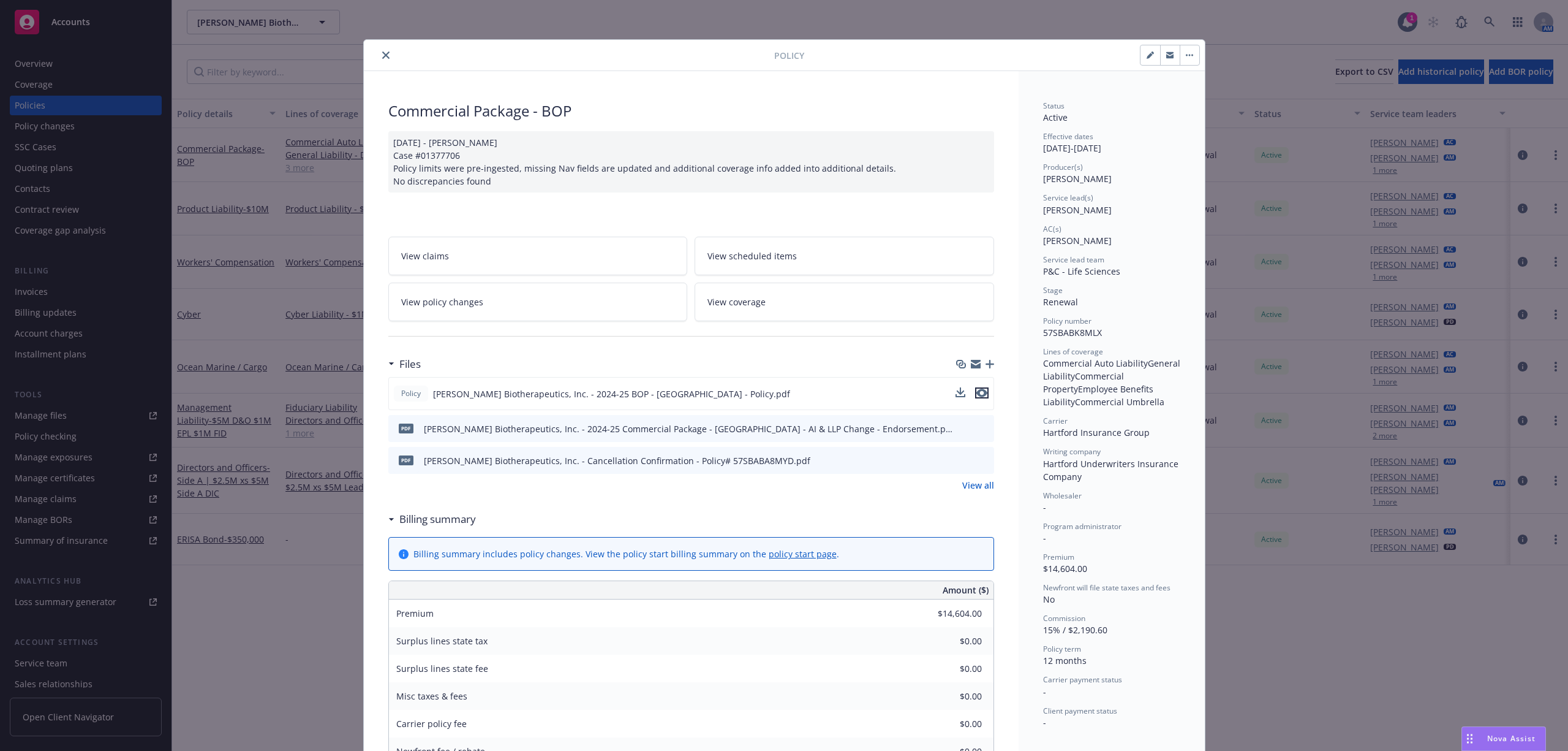
click at [980, 394] on icon "preview file" at bounding box center [982, 392] width 11 height 8
click at [383, 54] on icon "close" at bounding box center [386, 55] width 7 height 7
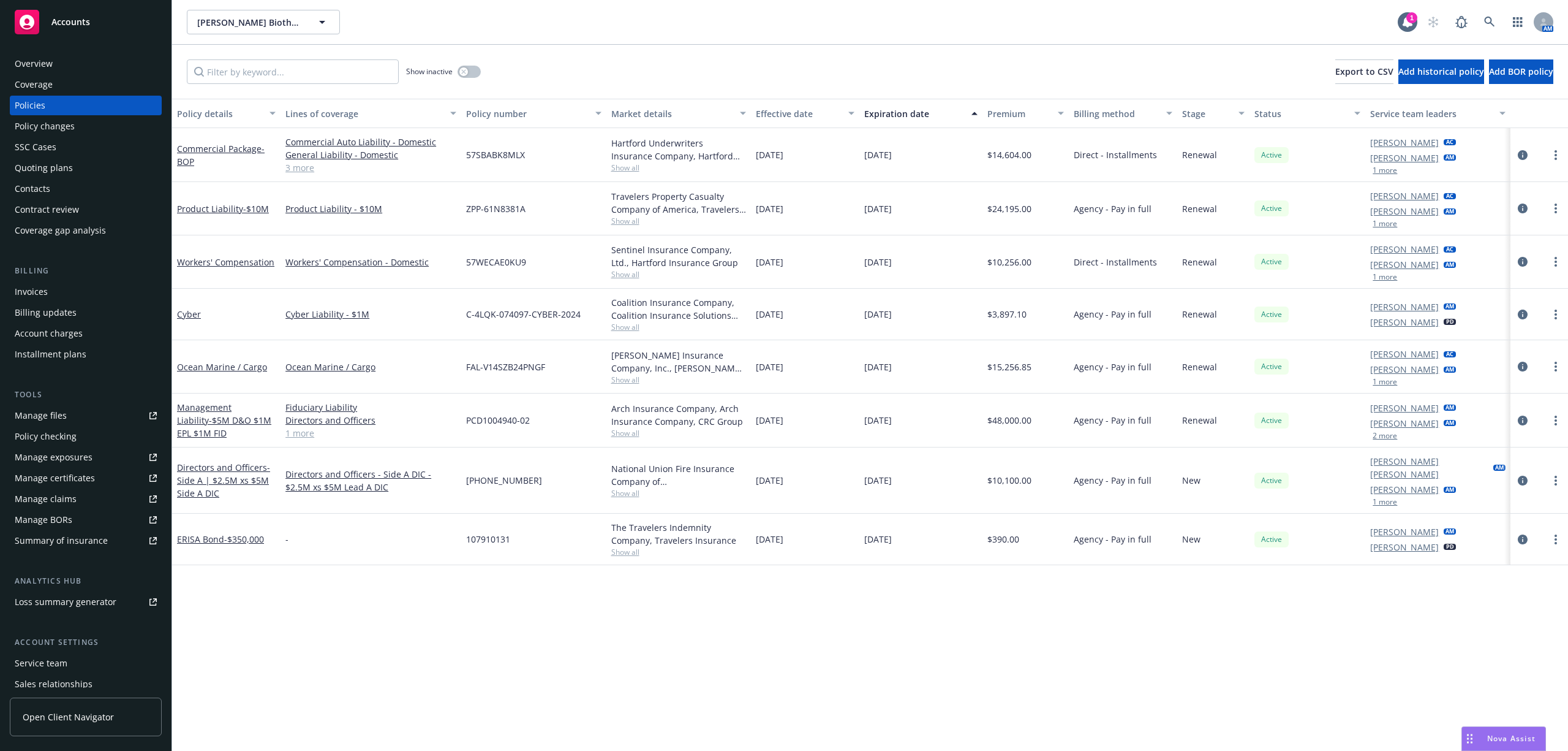
click at [636, 221] on span "Show all" at bounding box center [678, 220] width 135 height 10
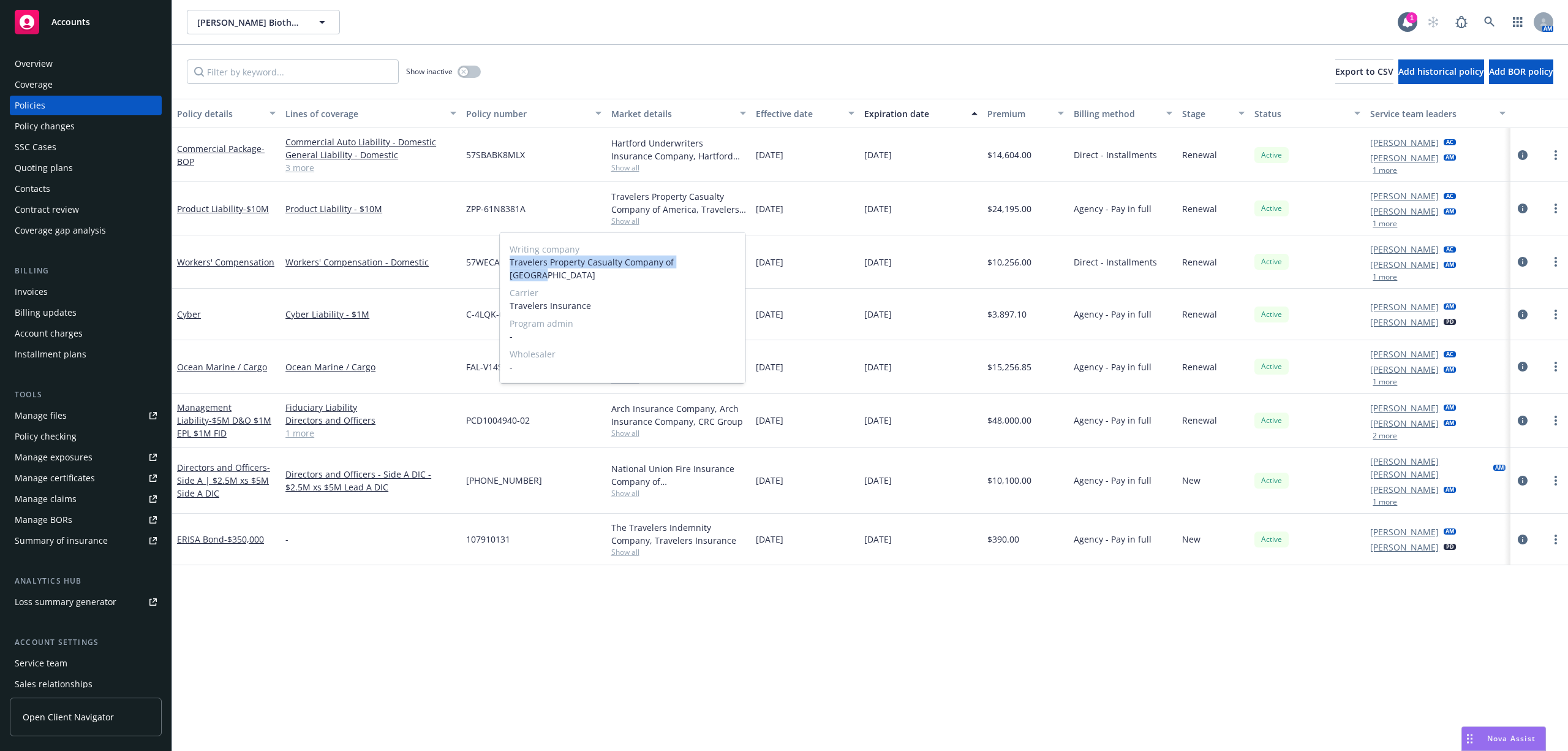
drag, startPoint x: 710, startPoint y: 259, endPoint x: 510, endPoint y: 265, distance: 200.1
click at [510, 265] on span "Travelers Property Casualty Company of [GEOGRAPHIC_DATA]" at bounding box center [622, 268] width 226 height 26
copy span "Travelers Property Casualty Company of [GEOGRAPHIC_DATA]"
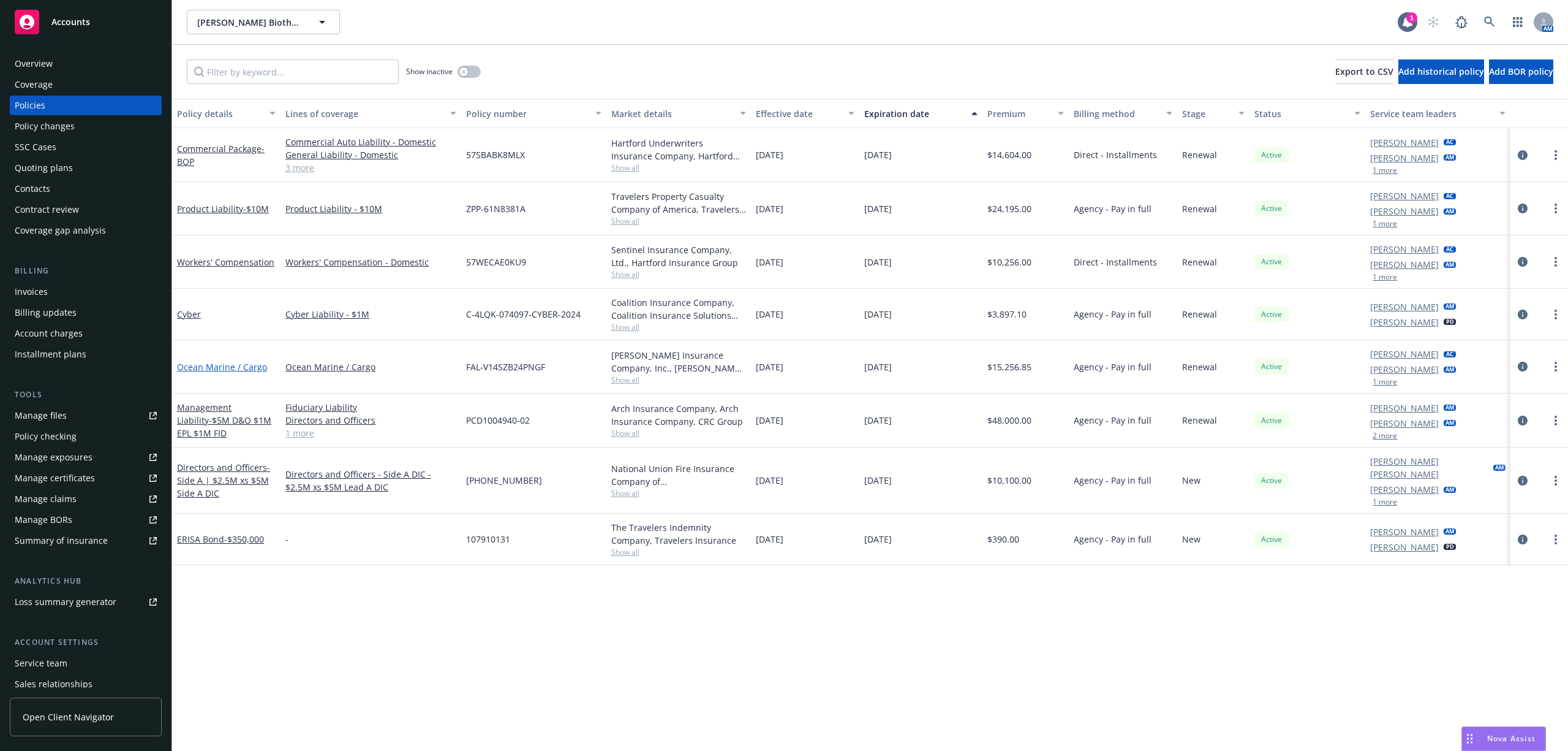
click at [231, 363] on link "Ocean Marine / Cargo" at bounding box center [222, 366] width 90 height 12
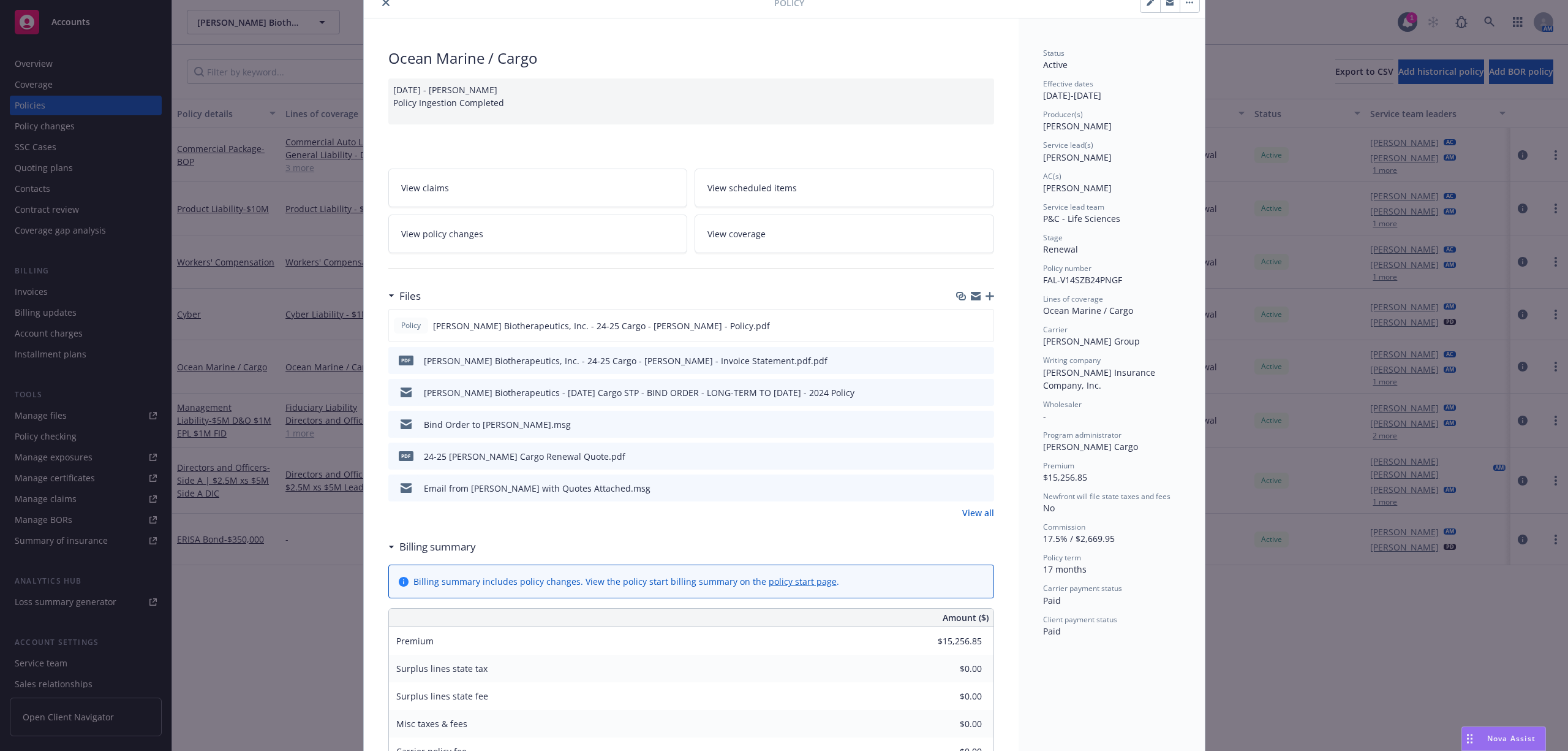
scroll to position [82, 0]
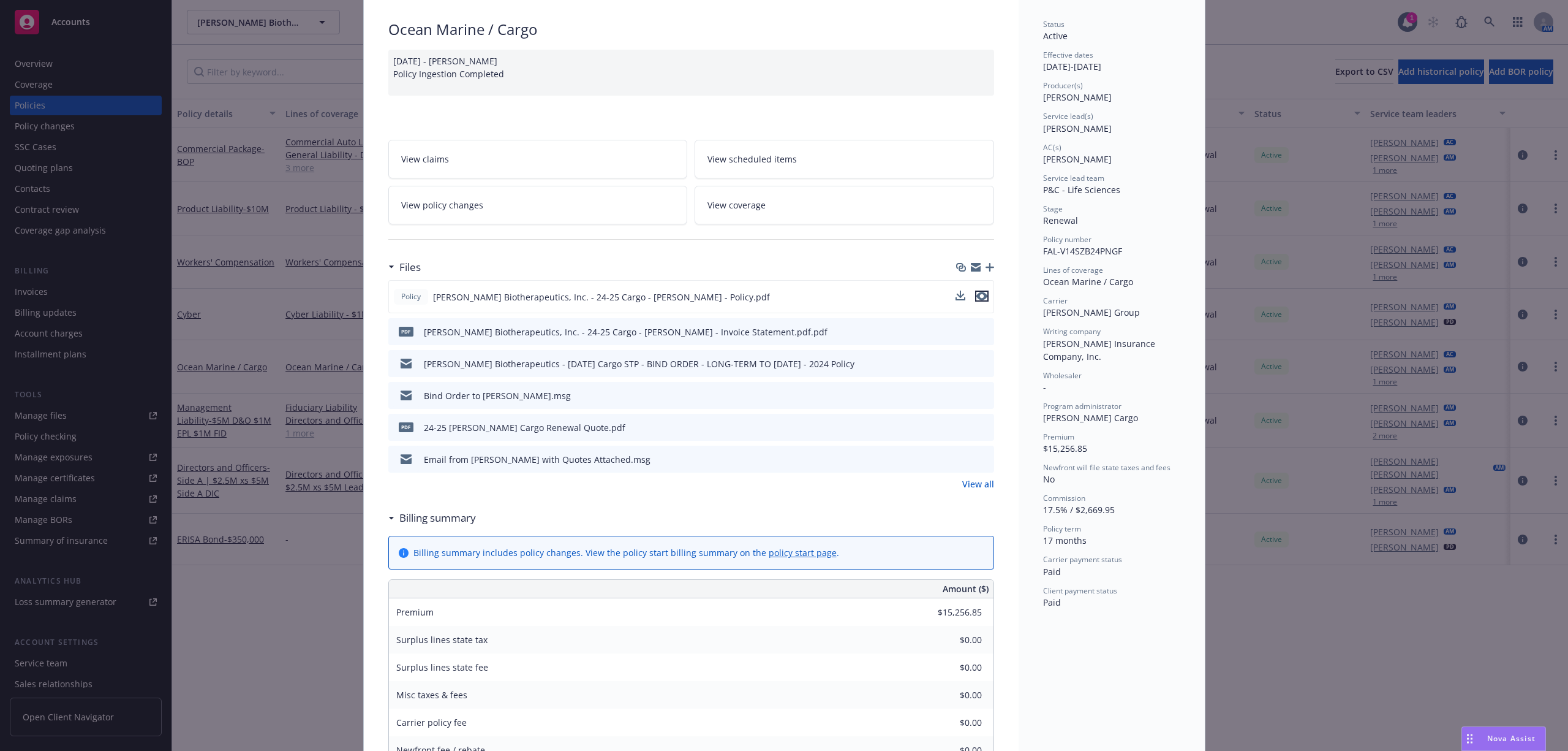
click at [981, 299] on icon "preview file" at bounding box center [982, 296] width 11 height 8
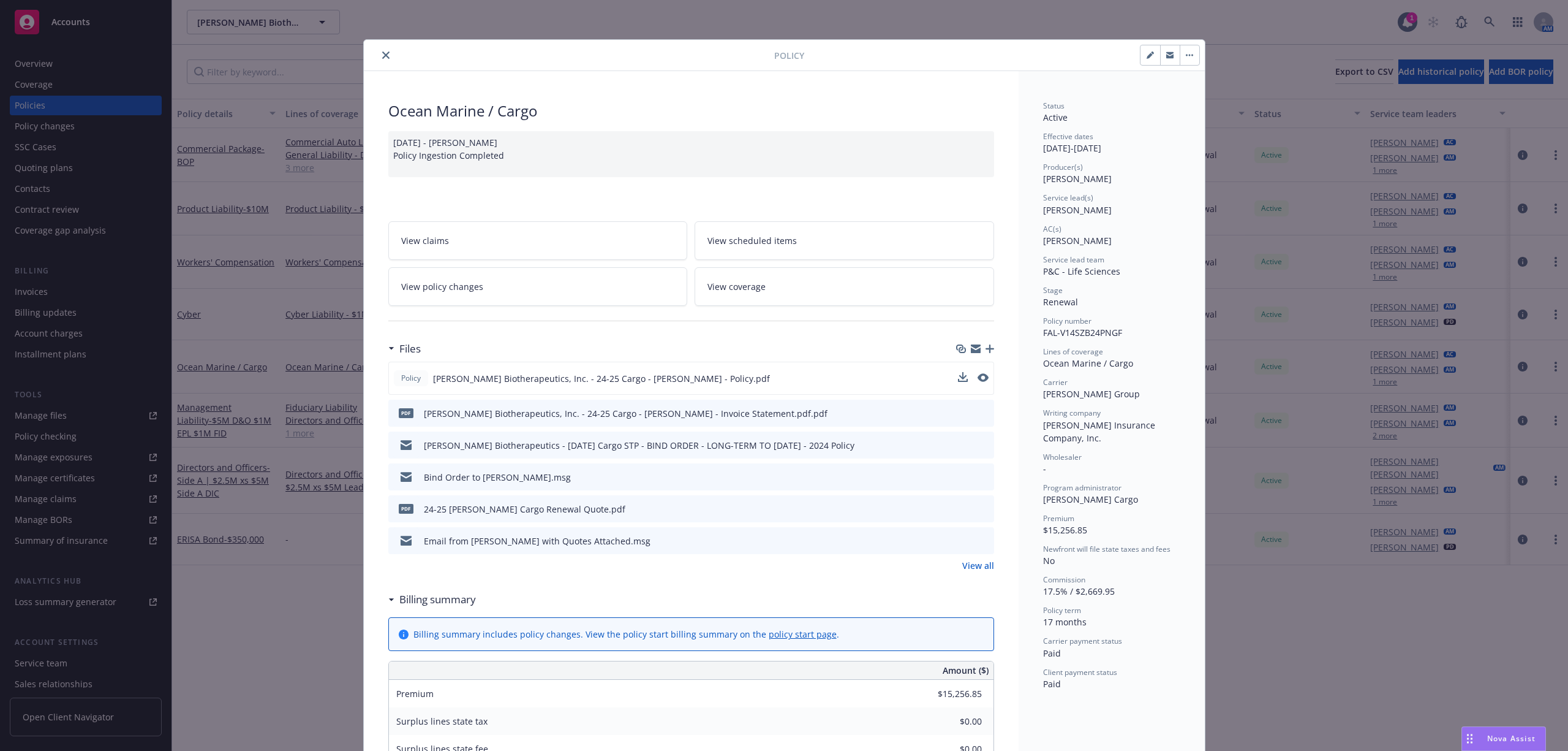
click at [383, 52] on icon "close" at bounding box center [386, 55] width 7 height 7
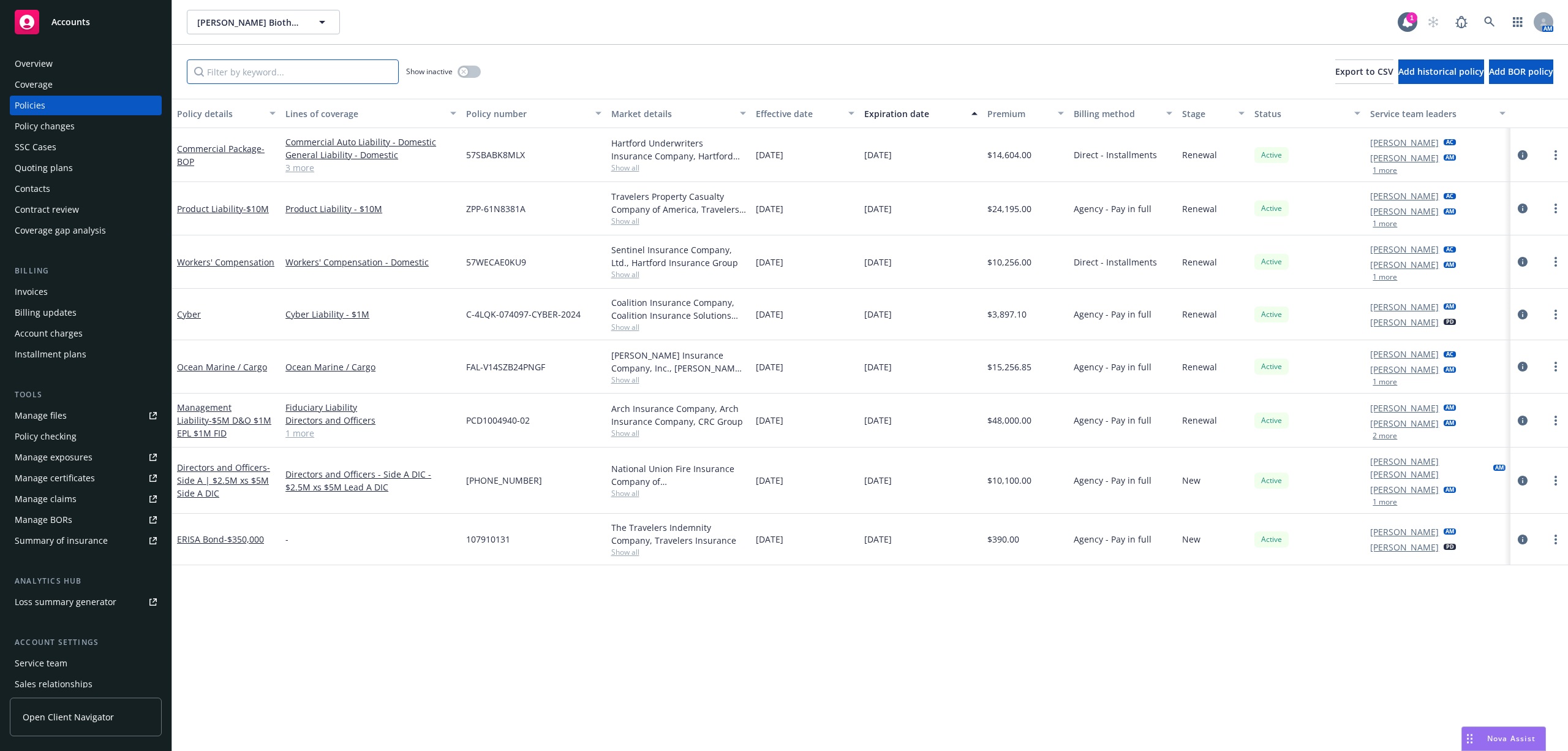
click at [265, 73] on input "Filter by keyword..." at bounding box center [293, 72] width 212 height 25
click at [196, 310] on link "Cyber" at bounding box center [189, 314] width 24 height 12
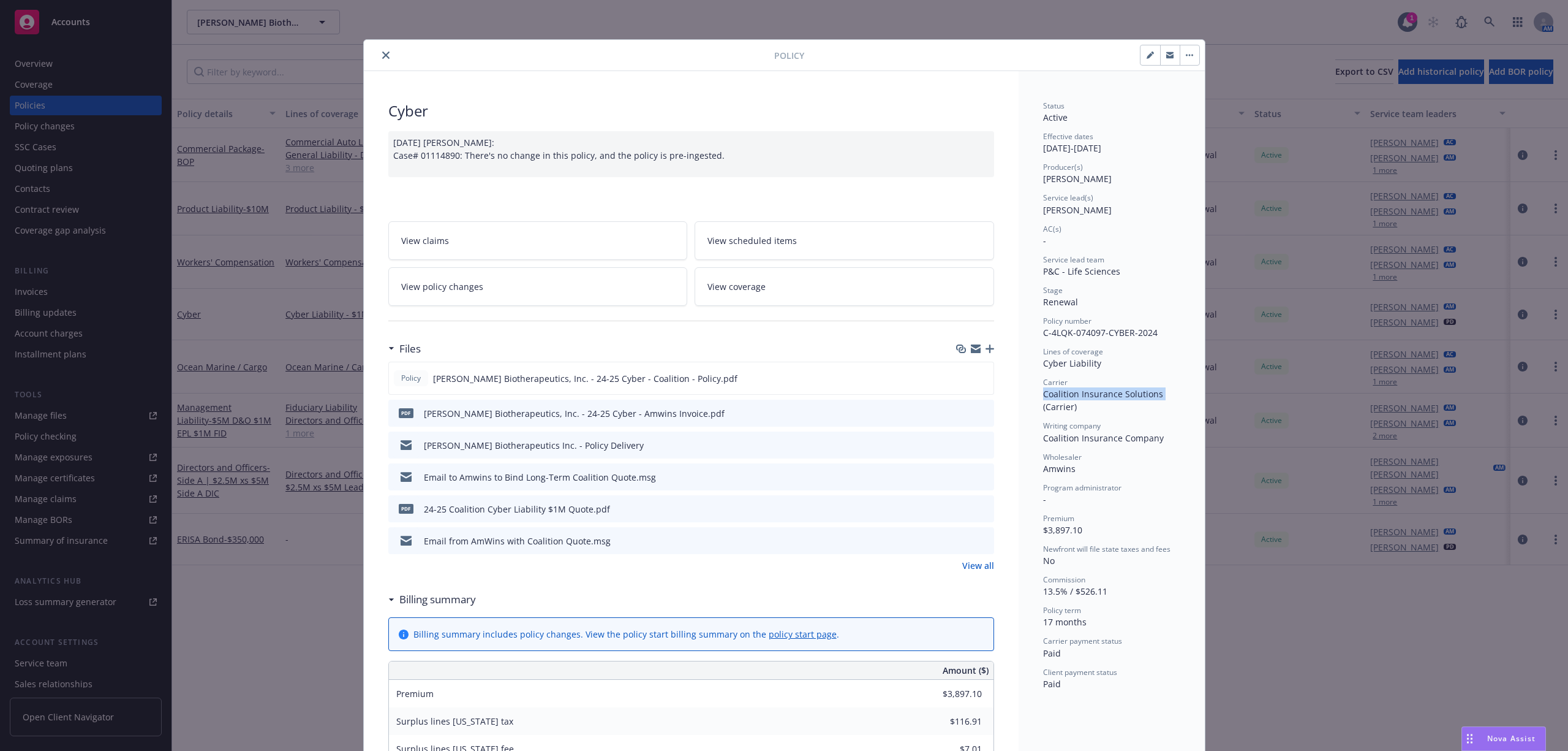
drag, startPoint x: 1159, startPoint y: 394, endPoint x: 1038, endPoint y: 394, distance: 121.0
click at [1043, 394] on div "Carrier Coalition Insurance Solutions (Carrier)" at bounding box center [1112, 395] width 138 height 36
drag, startPoint x: 1164, startPoint y: 435, endPoint x: 1039, endPoint y: 438, distance: 125.0
click at [1043, 438] on div "Writing company Coalition Insurance Company" at bounding box center [1112, 432] width 138 height 23
copy span "Coalition Insurance Company"
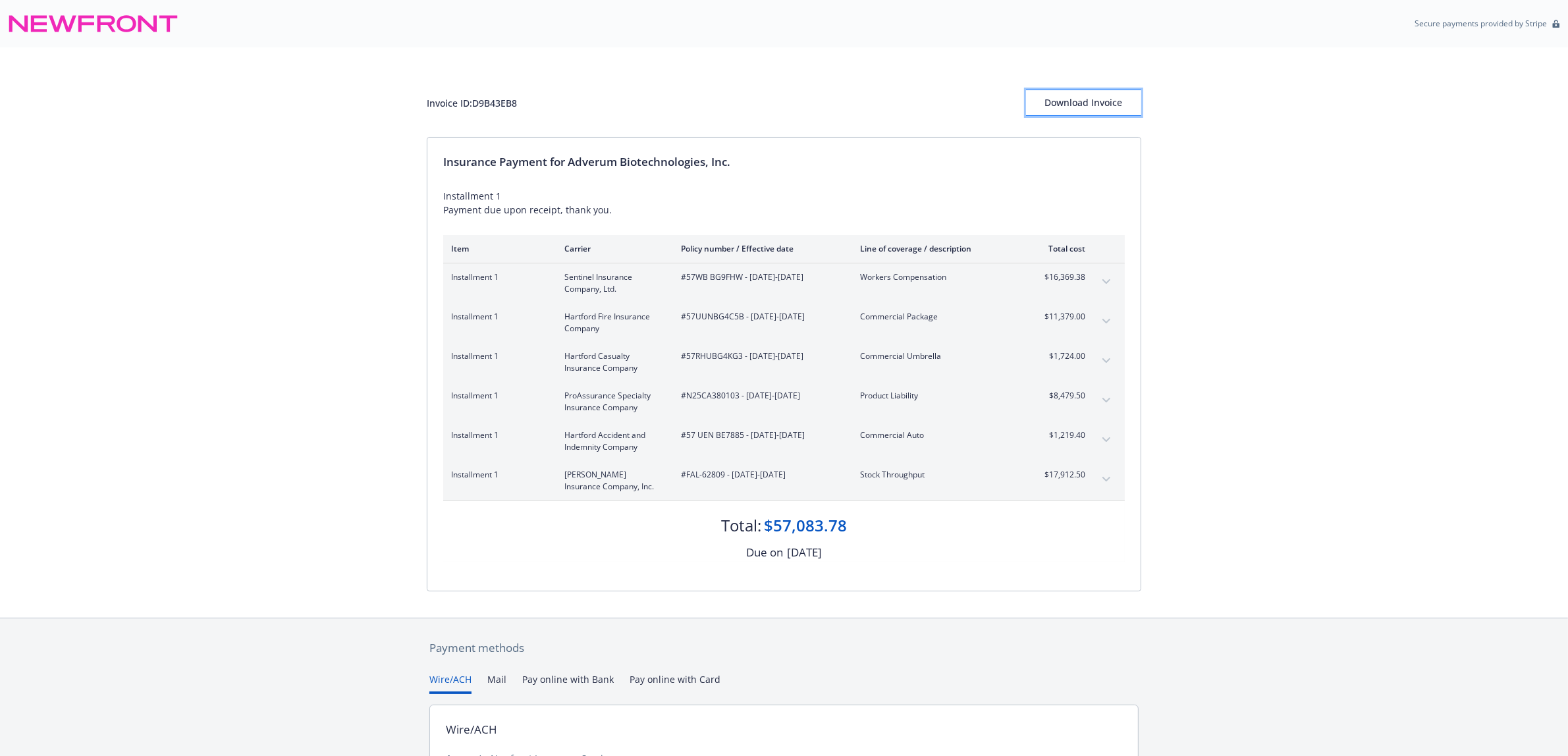
click at [1078, 101] on div "Download Invoice" at bounding box center [1083, 102] width 115 height 25
